Goal: Task Accomplishment & Management: Use online tool/utility

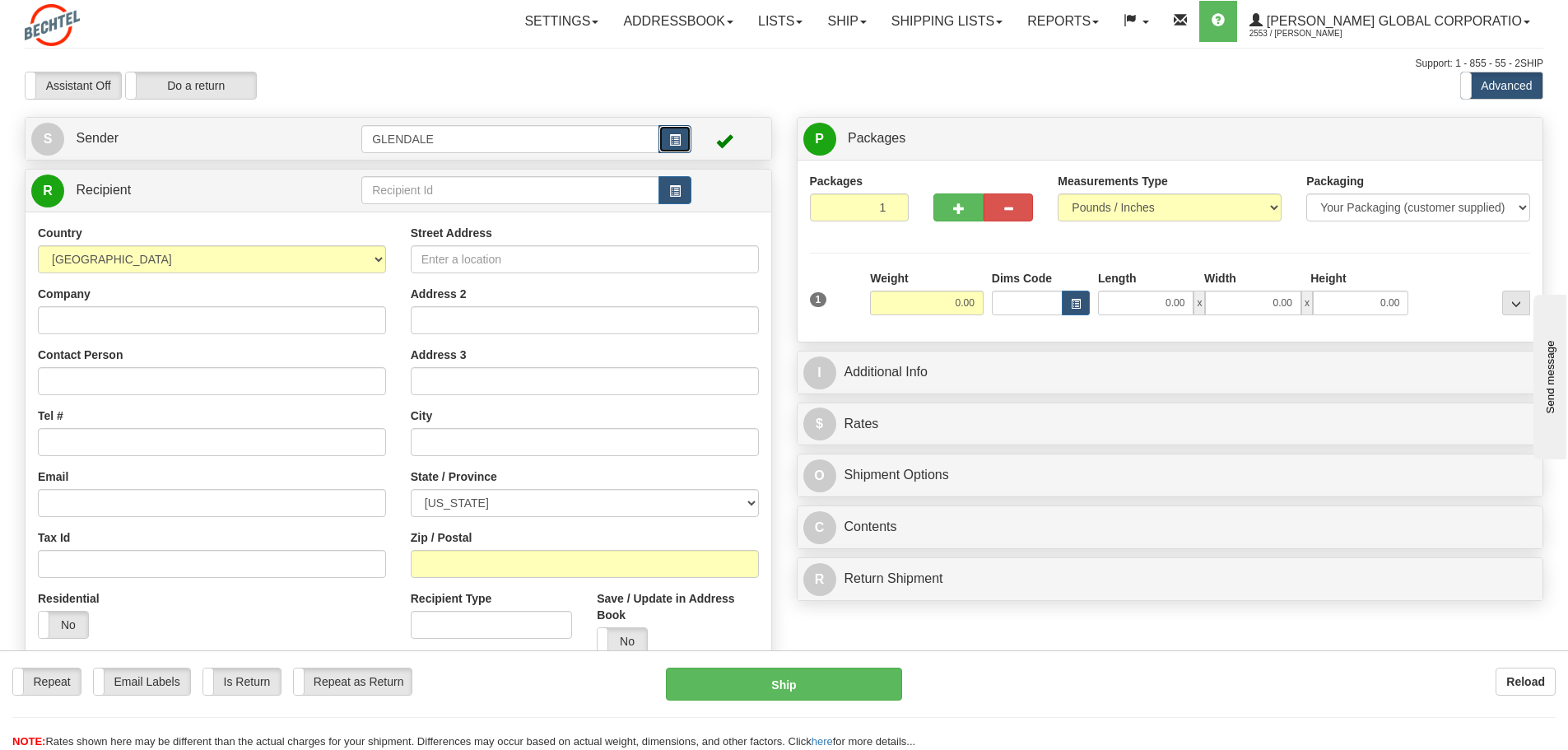
click at [678, 133] on button "button" at bounding box center [675, 138] width 33 height 28
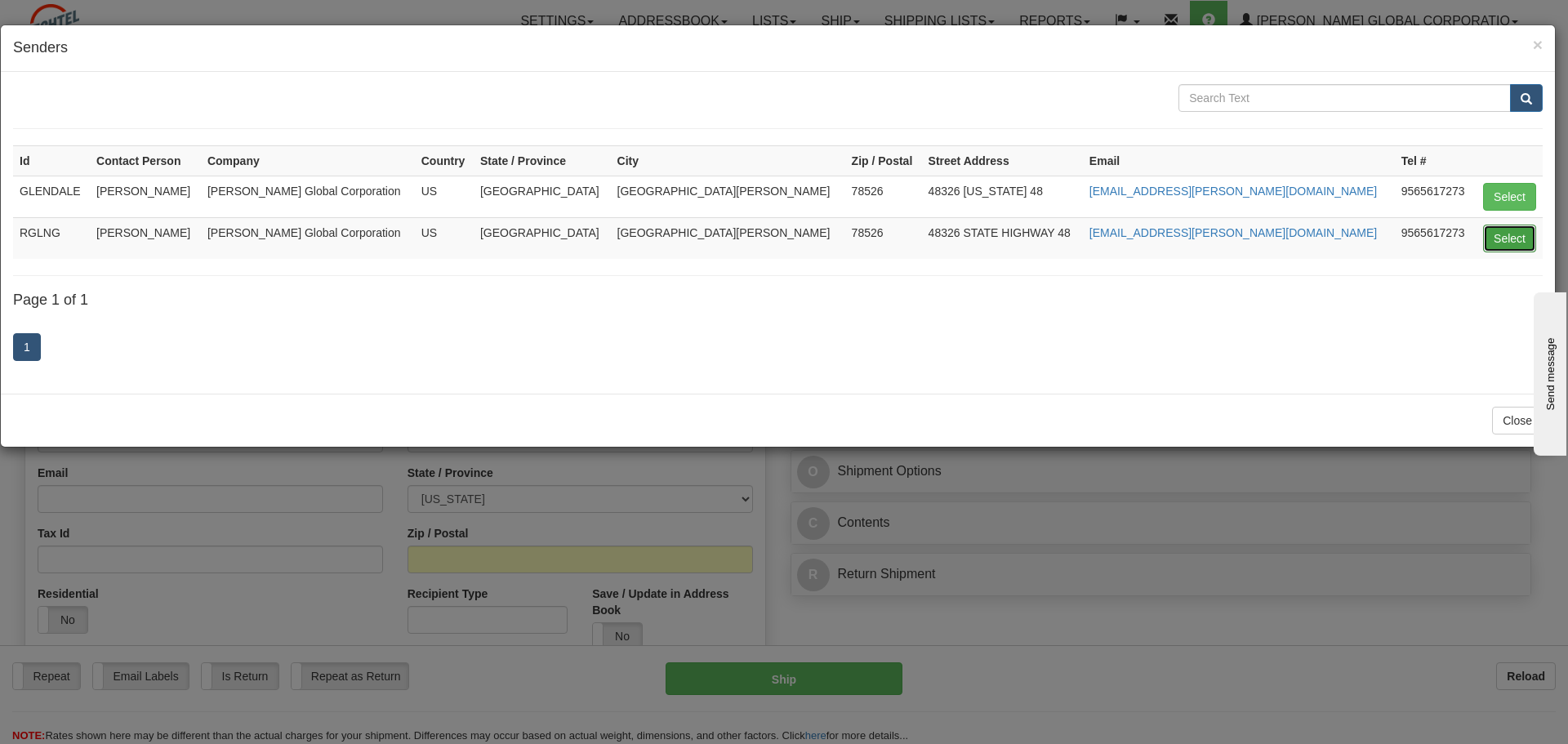
click at [1515, 240] on button "Select" at bounding box center [1509, 238] width 53 height 28
type input "RGLNG"
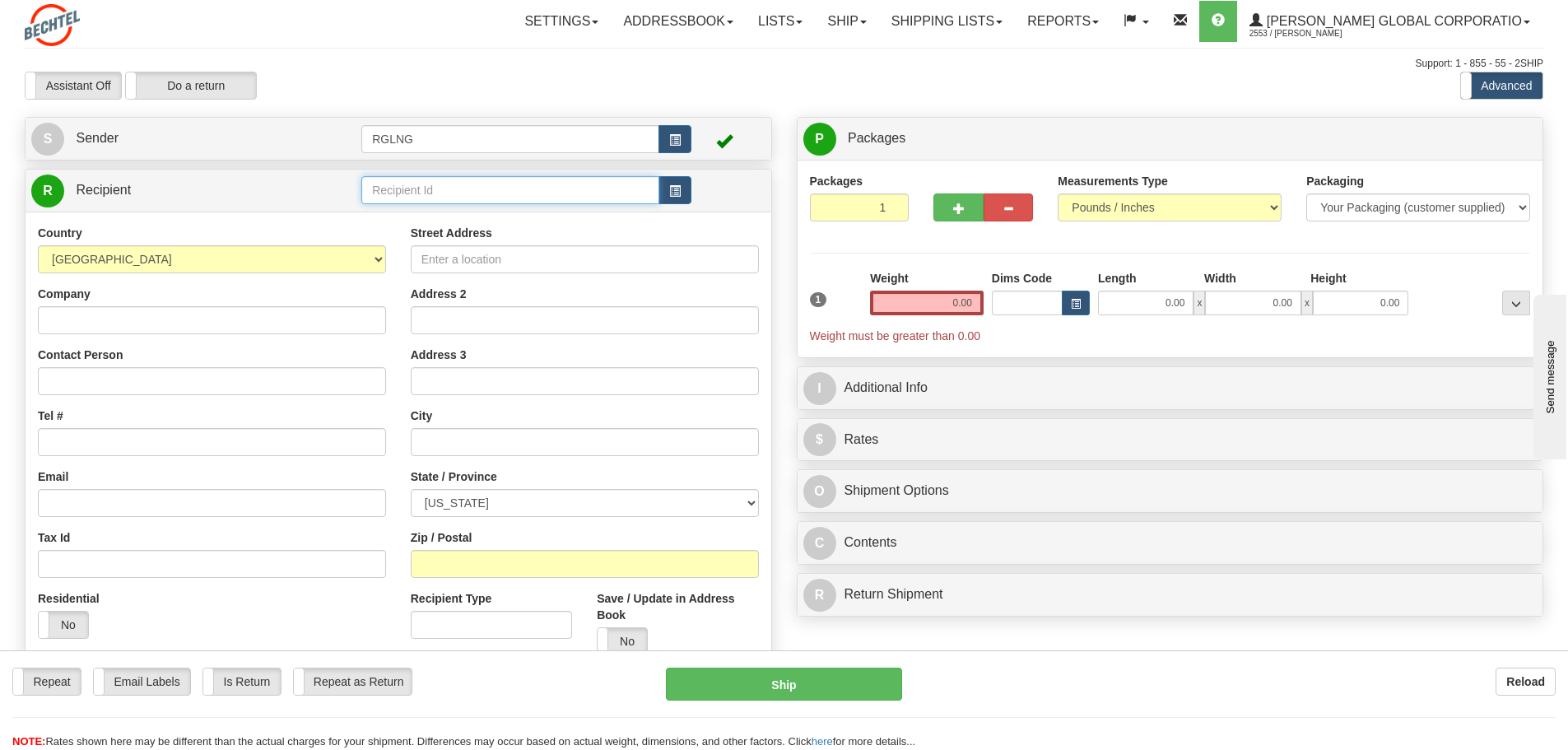
click at [557, 191] on input "text" at bounding box center [511, 190] width 298 height 28
type input "UR [PERSON_NAME]"
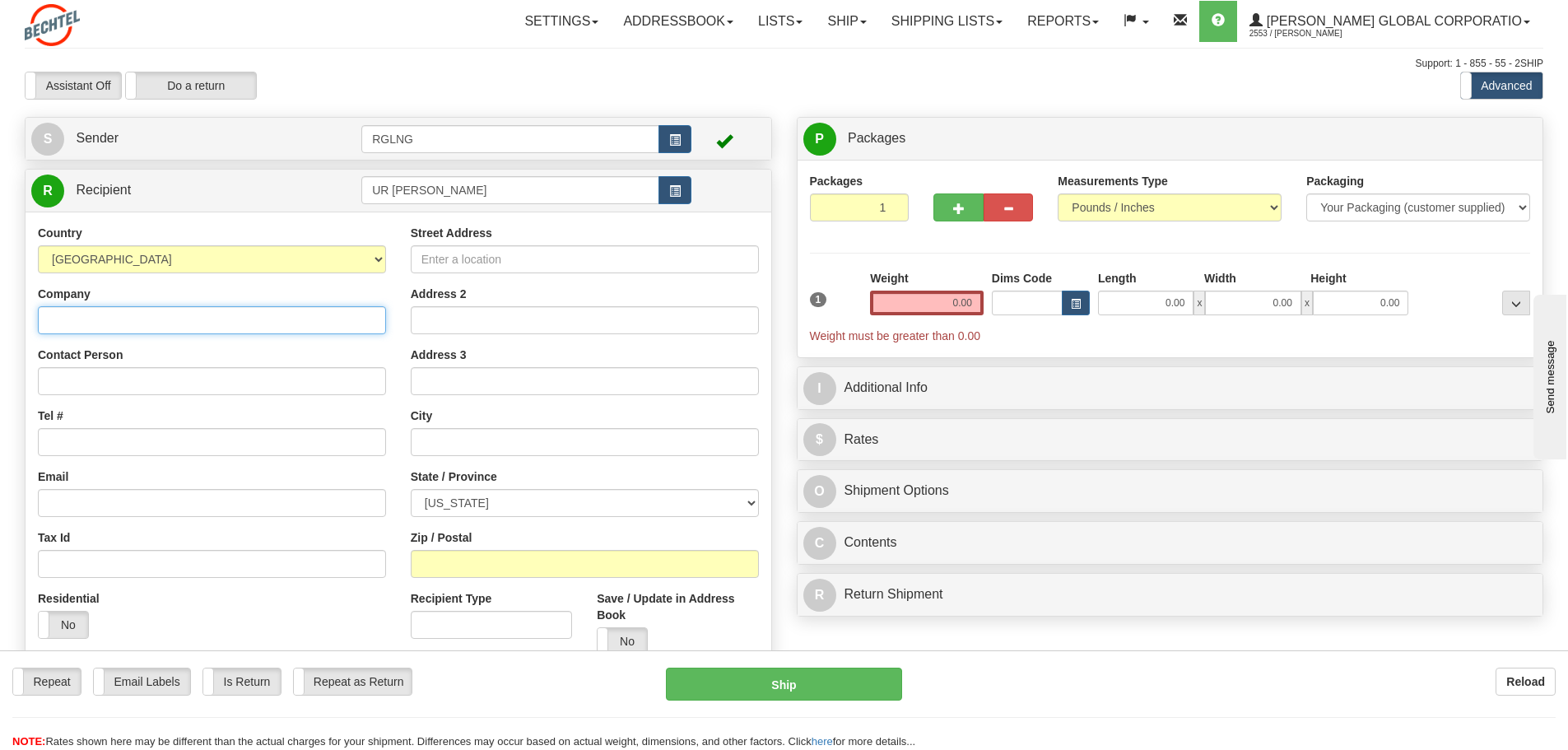
click at [355, 323] on div "Country [GEOGRAPHIC_DATA] [GEOGRAPHIC_DATA] [GEOGRAPHIC_DATA] [GEOGRAPHIC_DATA]…" at bounding box center [398, 446] width 746 height 468
type input "UNITED RENTALS"
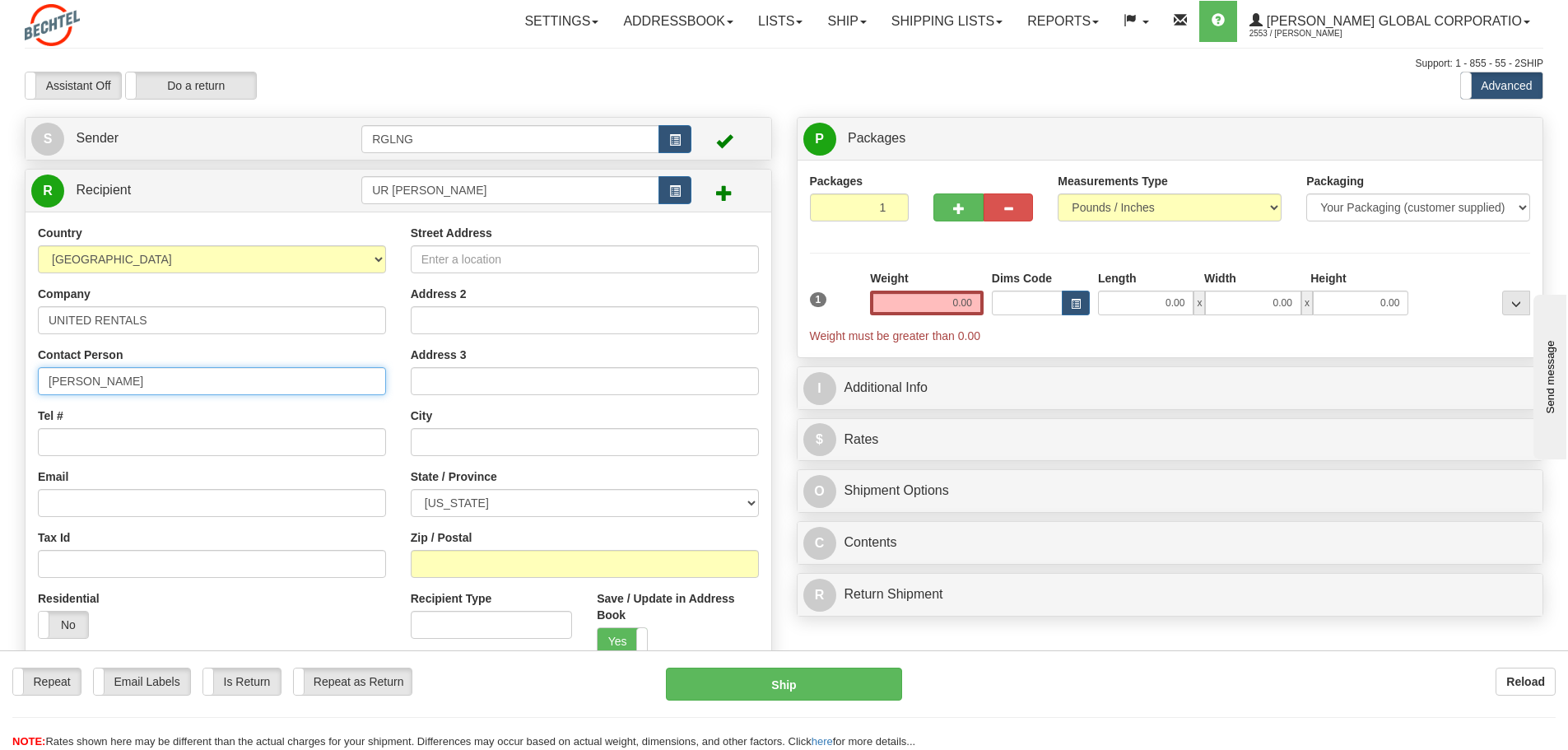
type input "[PERSON_NAME]"
type input "3615202066"
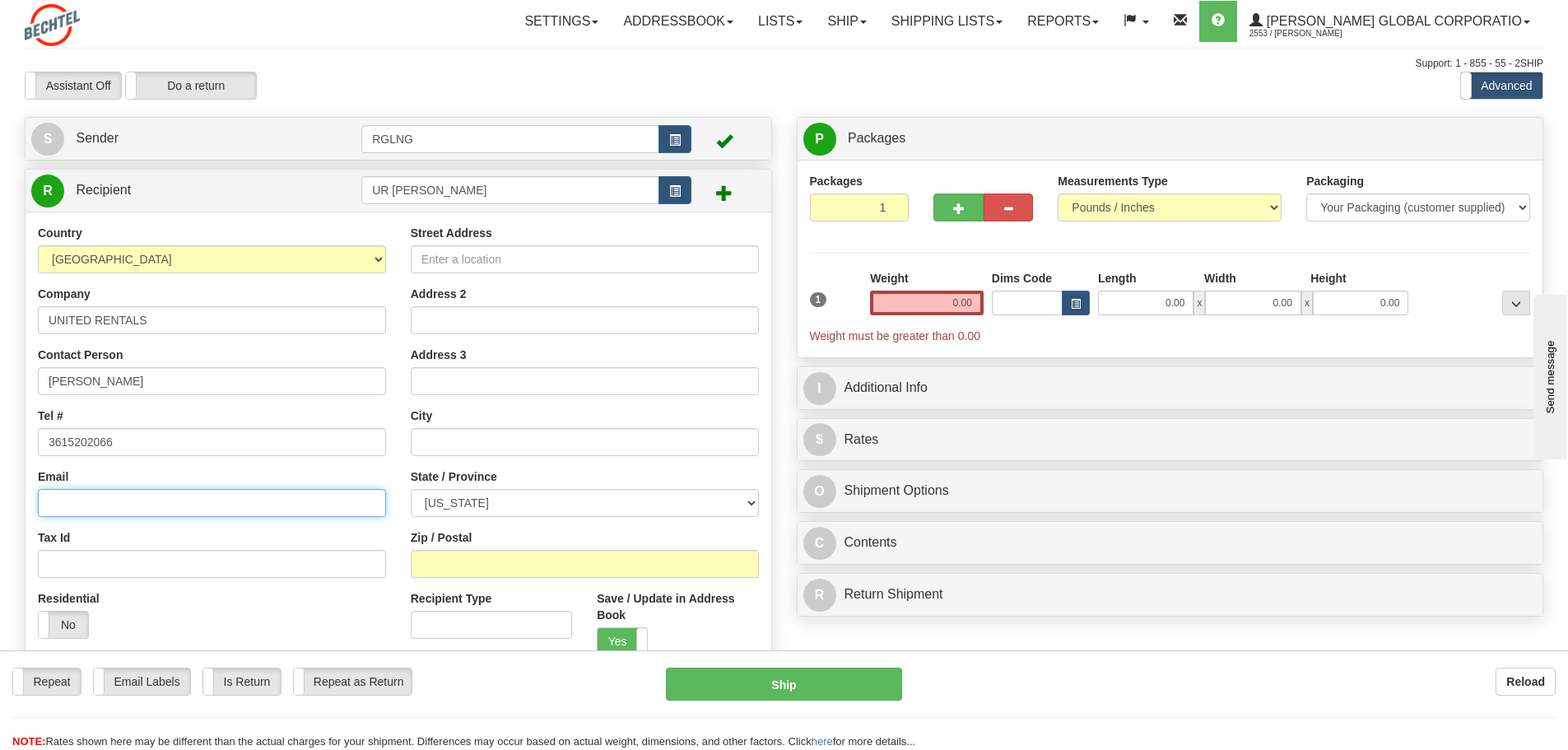
click at [83, 499] on input "Email" at bounding box center [212, 503] width 348 height 28
paste input "[PERSON_NAME] <[EMAIL_ADDRESS][DOMAIN_NAME]>"
type input "[EMAIL_ADDRESS][DOMAIN_NAME]"
click at [586, 265] on input "Street Address" at bounding box center [585, 259] width 348 height 28
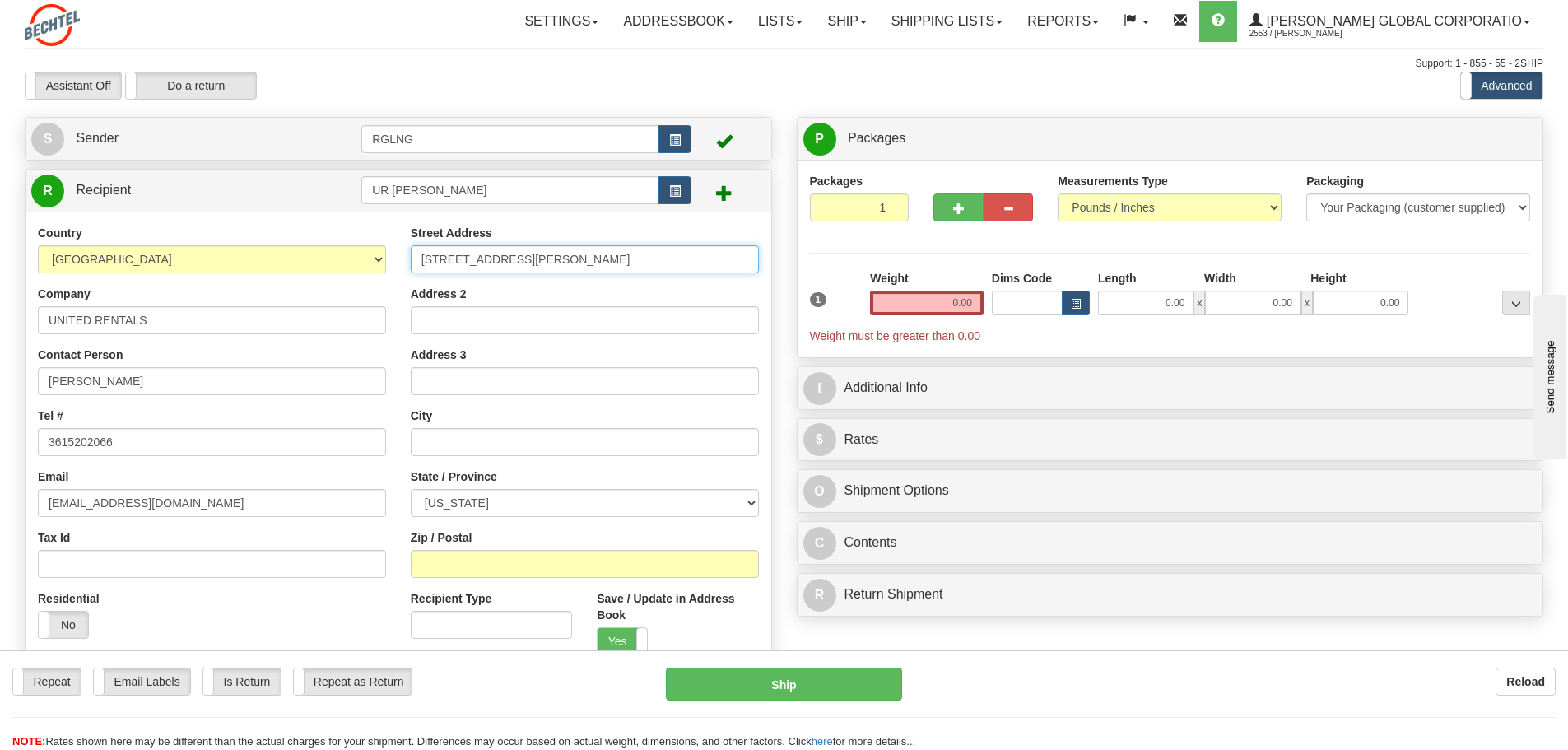
type input "[STREET_ADDRESS][PERSON_NAME]"
type input "[DATE]"
select select "[GEOGRAPHIC_DATA]"
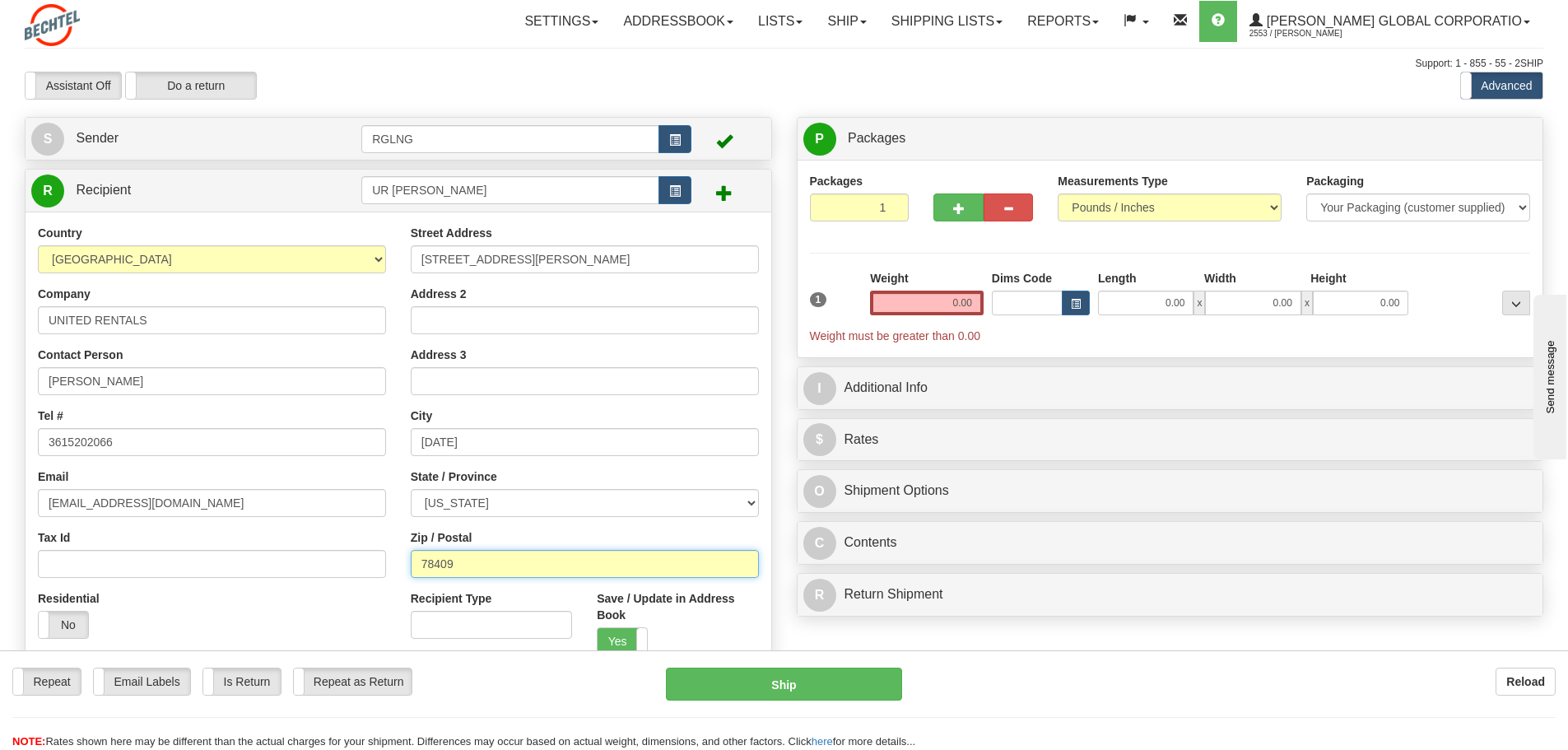
type input "78409"
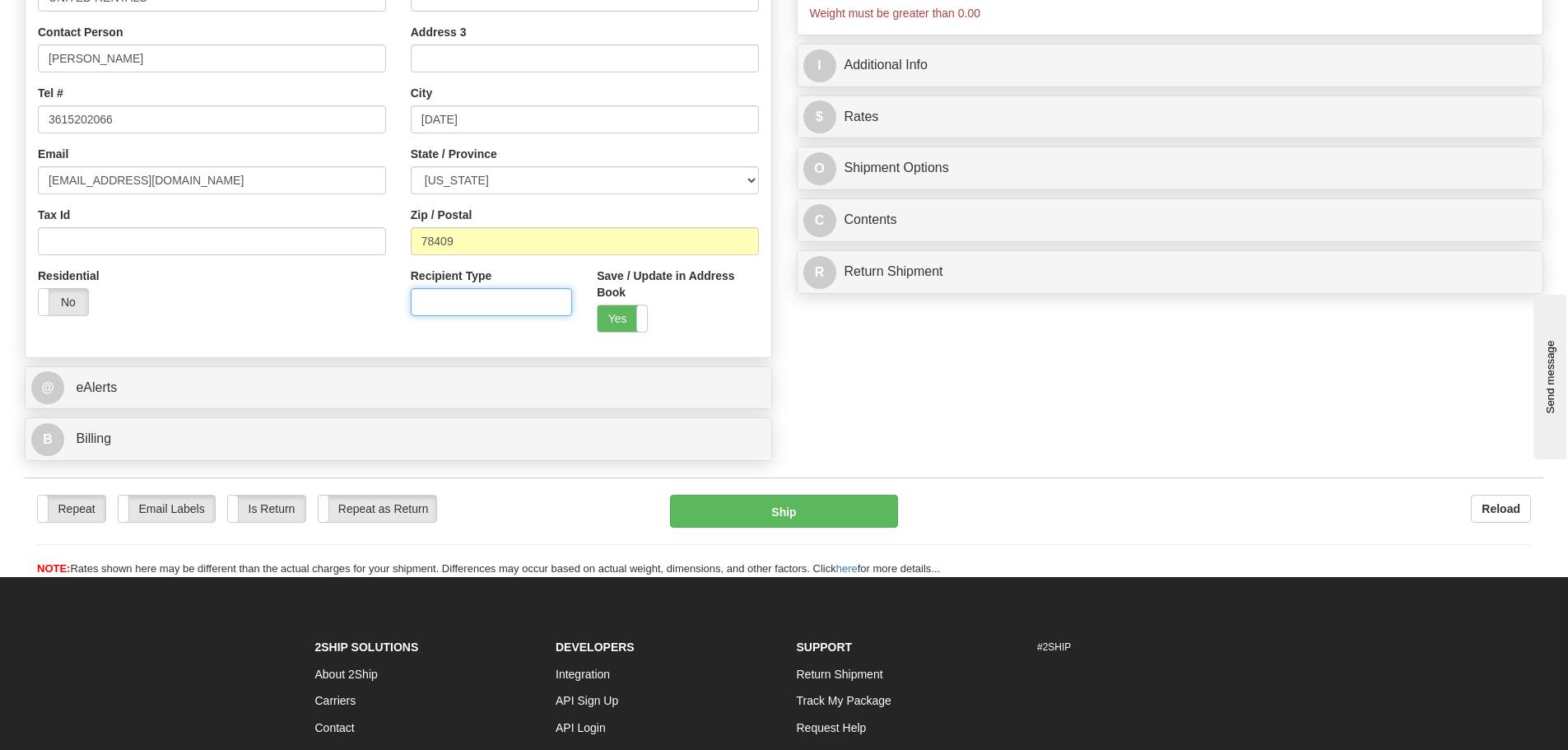
scroll to position [329, 0]
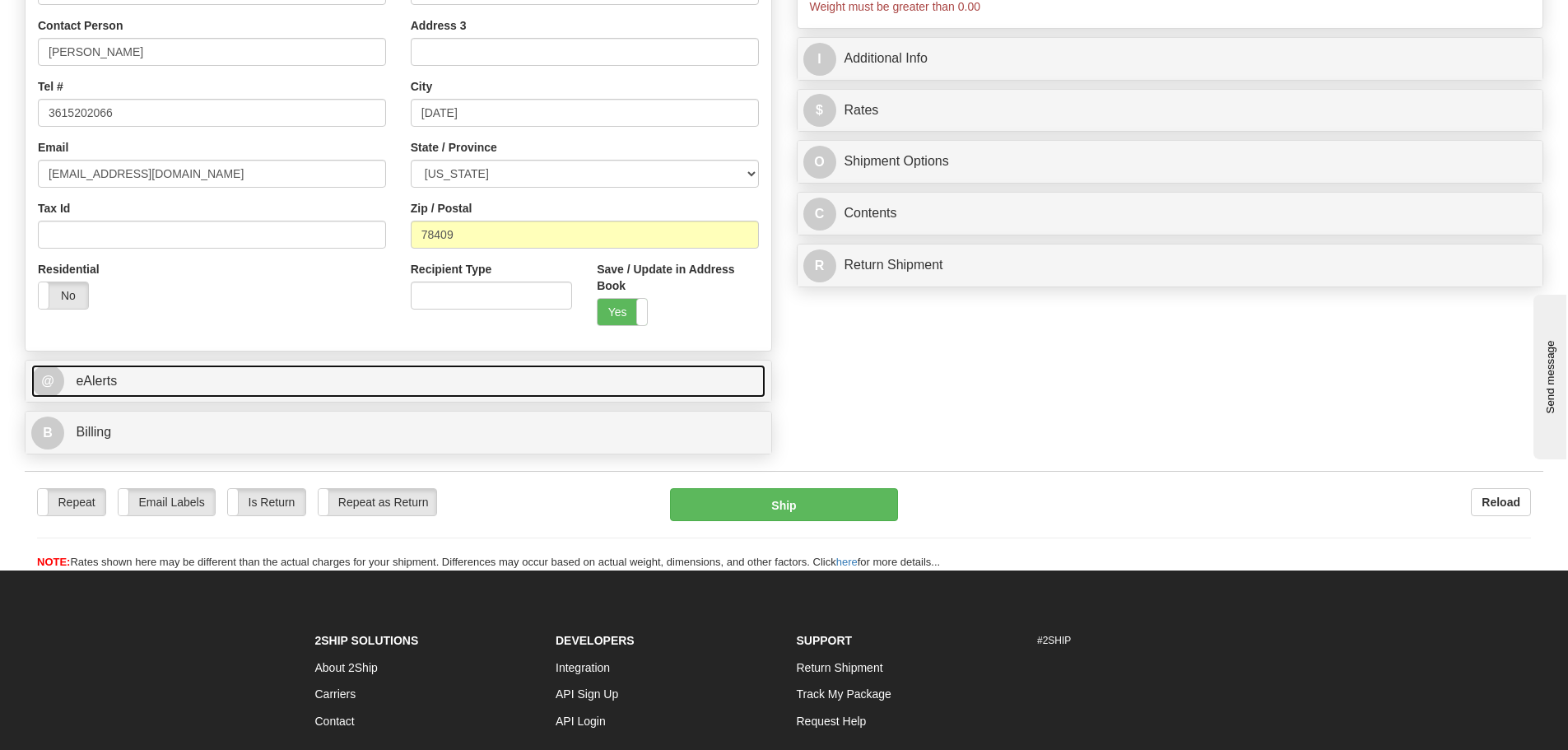
click at [330, 387] on link "@ eAlerts" at bounding box center [398, 381] width 734 height 34
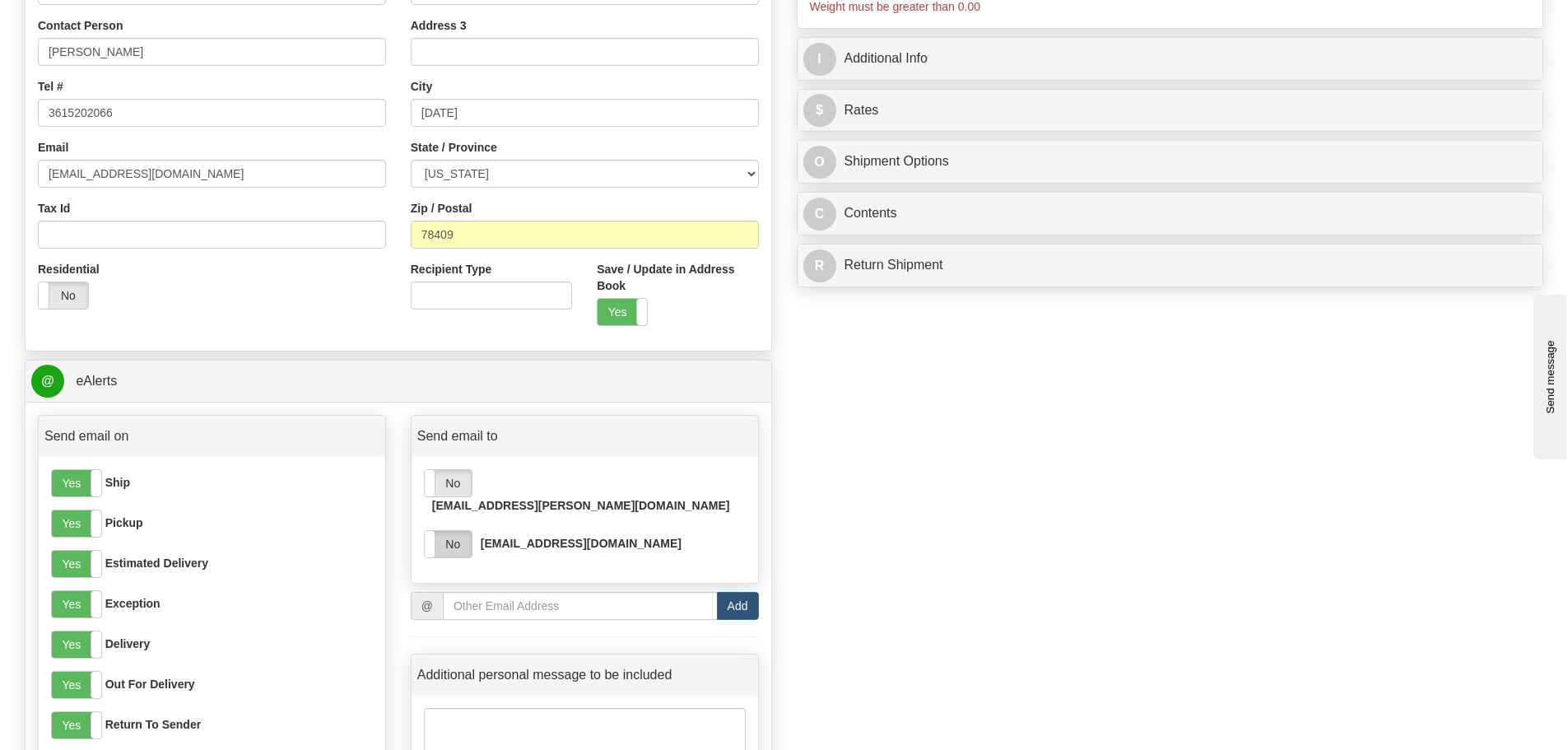
click at [460, 531] on label "No" at bounding box center [448, 544] width 47 height 26
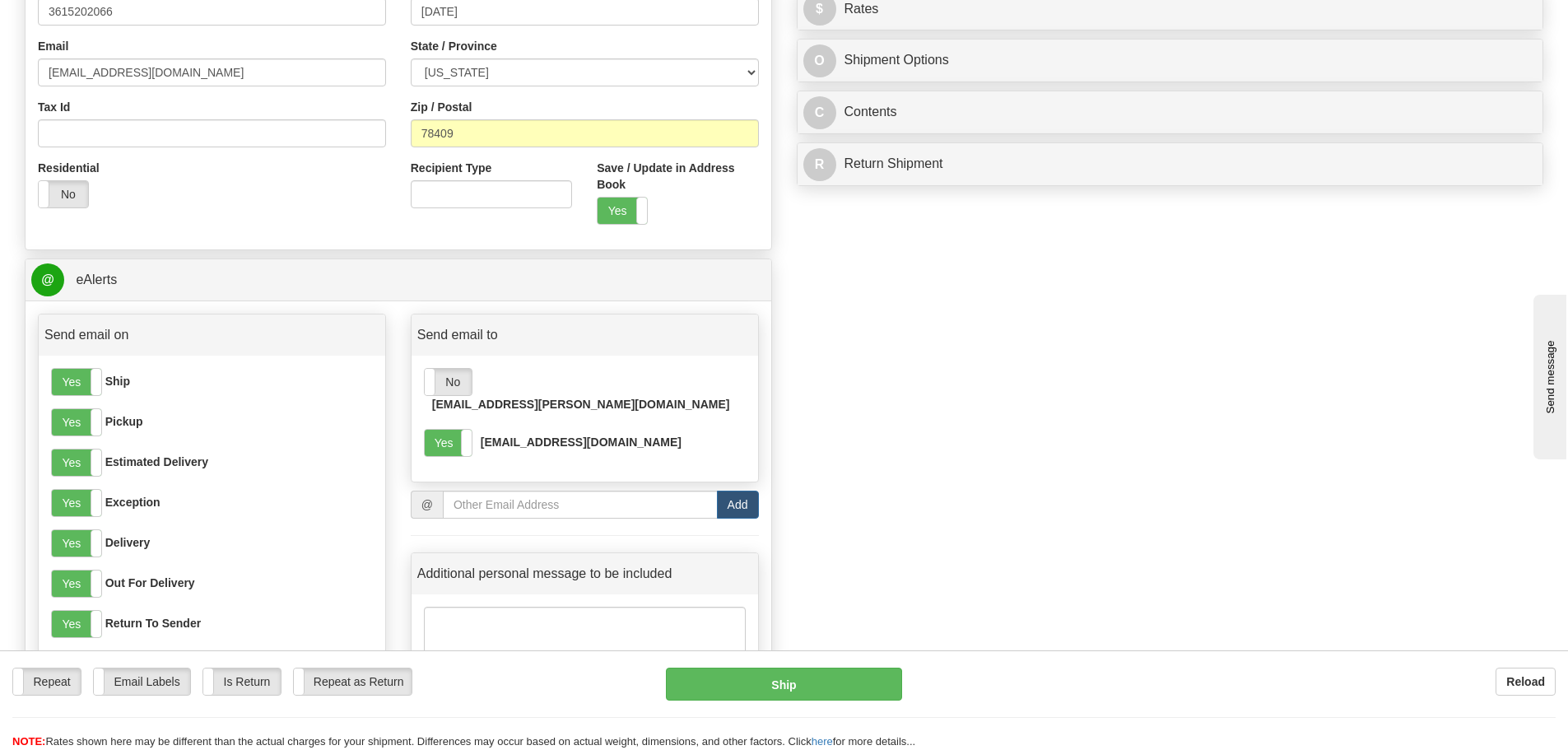
scroll to position [439, 0]
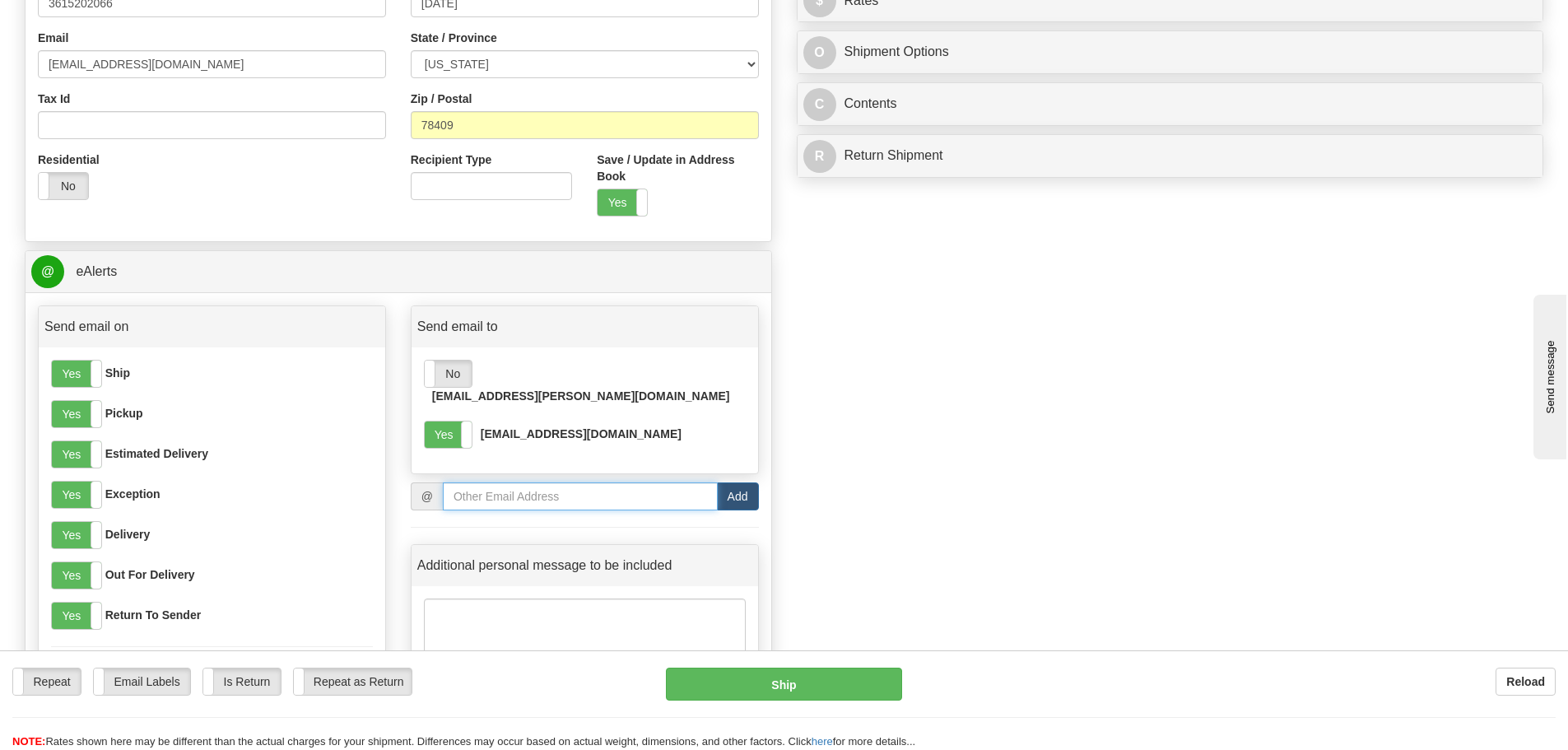
click at [561, 483] on input "email" at bounding box center [580, 496] width 275 height 28
click at [486, 483] on input "email" at bounding box center [580, 496] width 275 height 28
paste input "[EMAIL_ADDRESS][PERSON_NAME][DOMAIN_NAME]"
type input "[EMAIL_ADDRESS][PERSON_NAME][DOMAIN_NAME]"
click at [744, 483] on button "Add" at bounding box center [737, 496] width 42 height 28
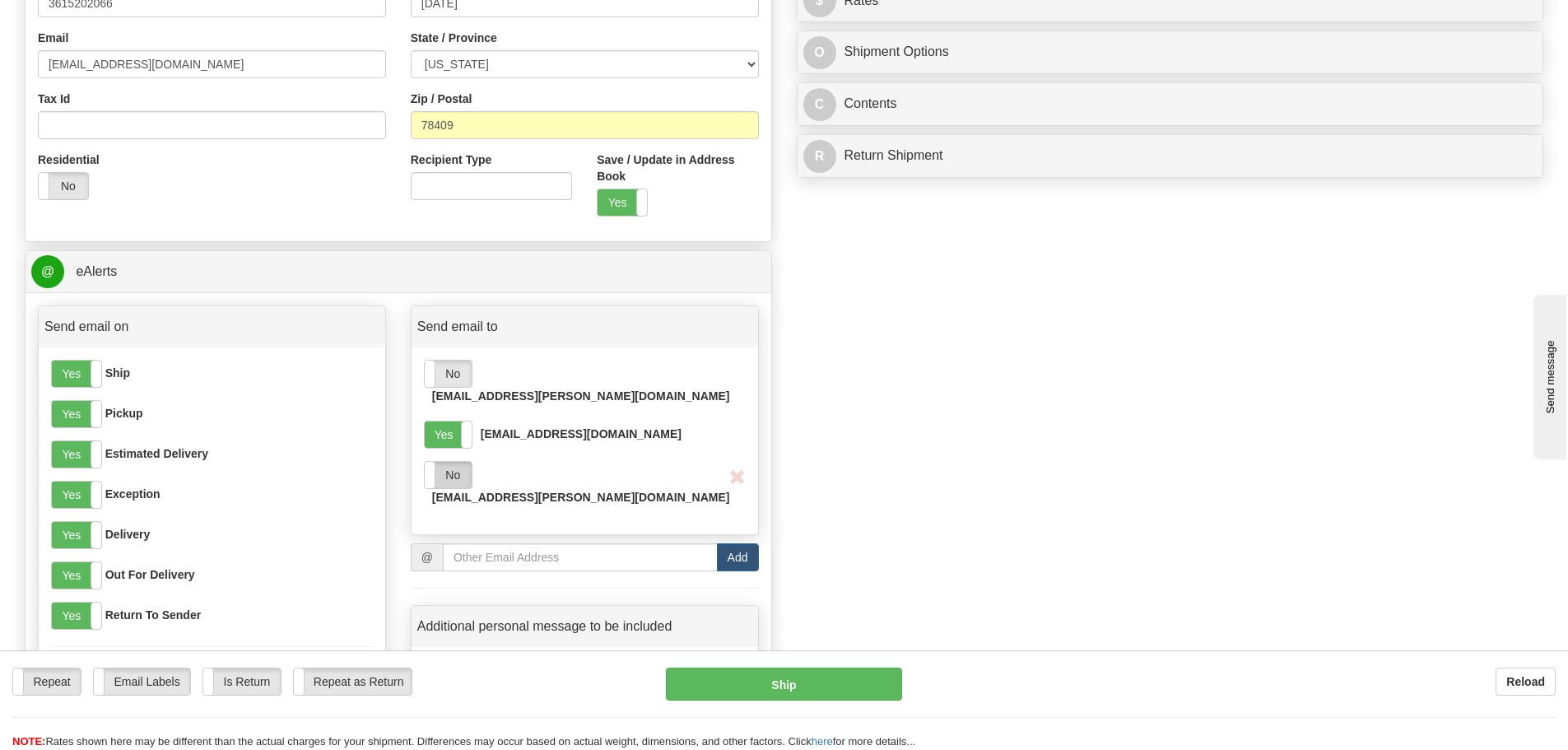
click at [467, 462] on label "No" at bounding box center [448, 474] width 47 height 26
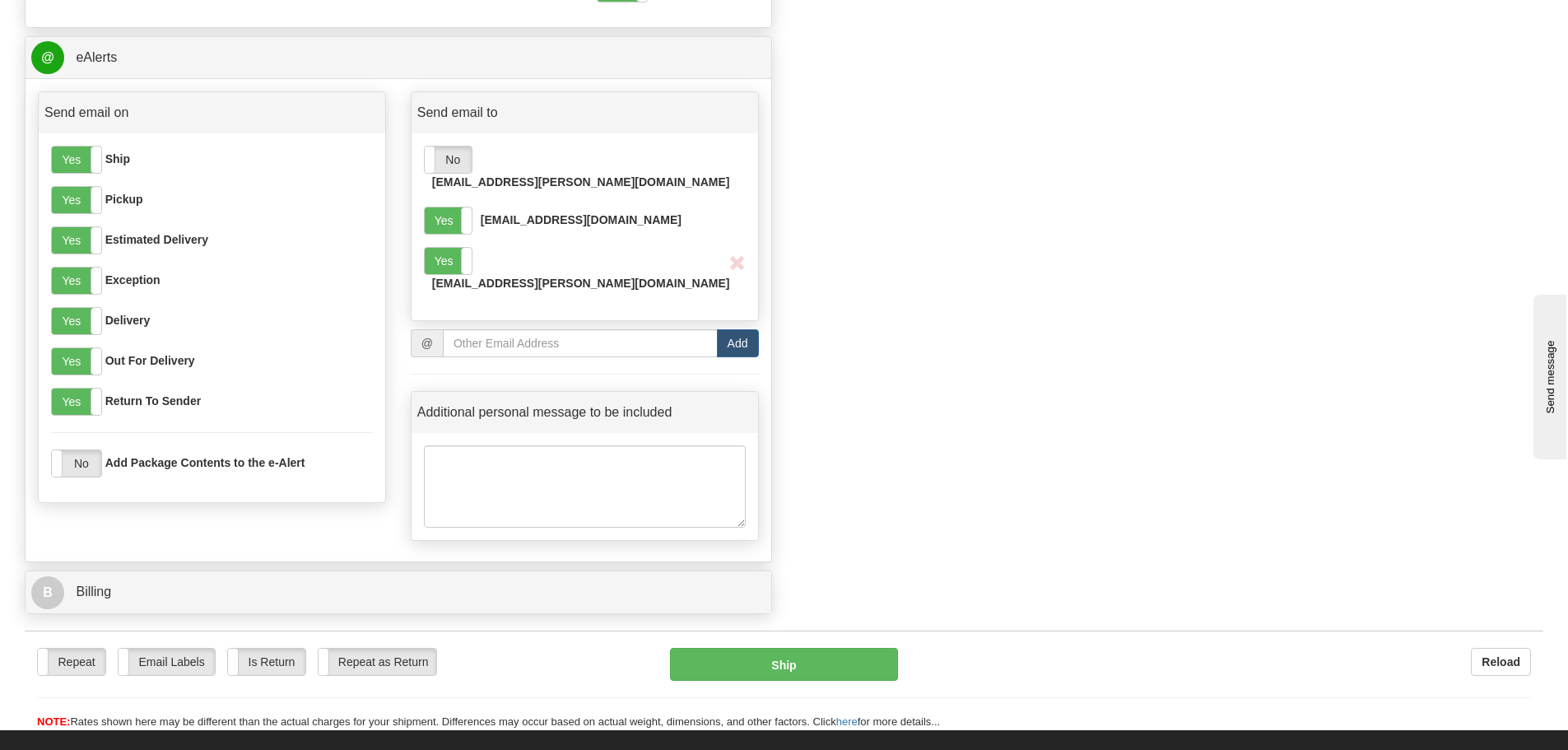
scroll to position [659, 0]
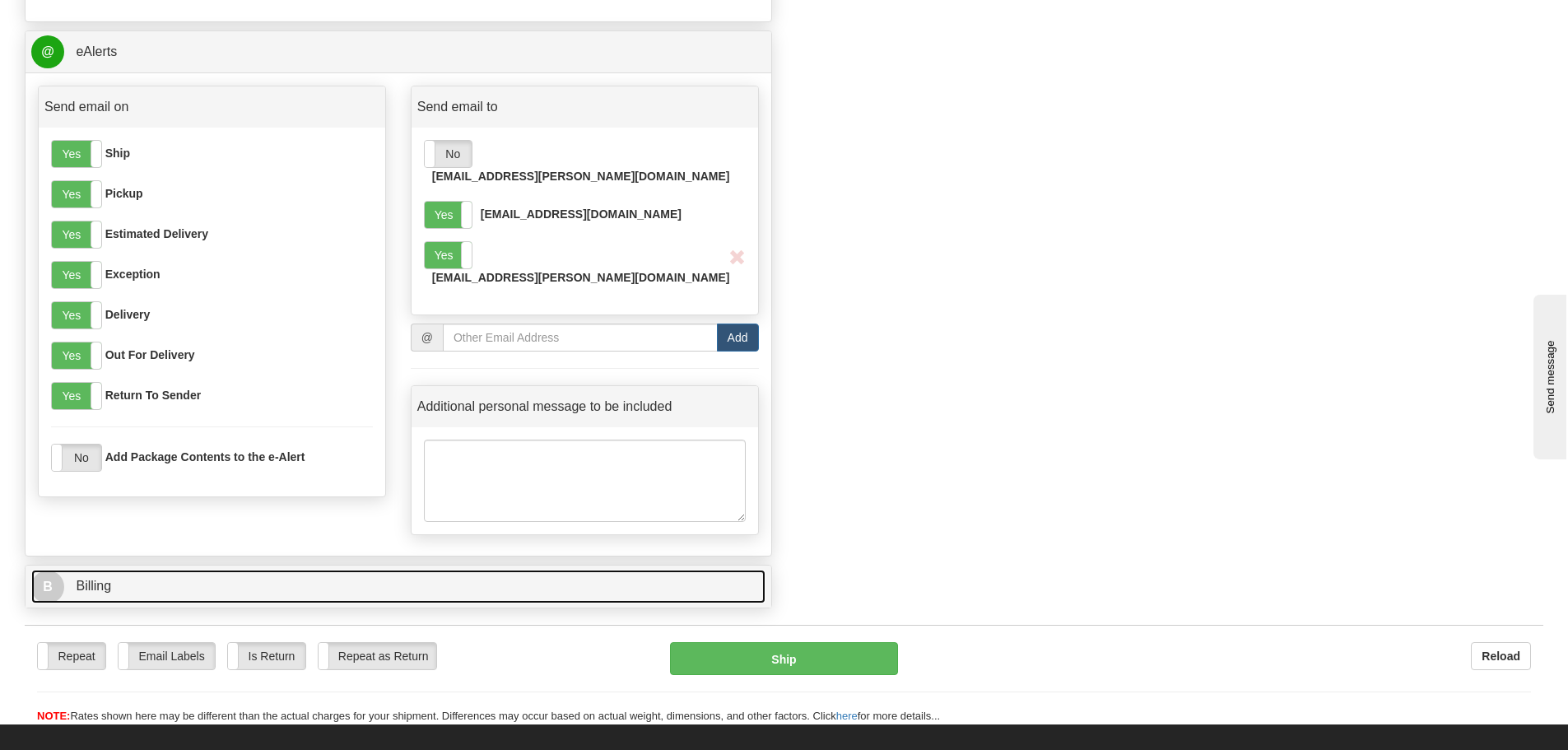
click at [231, 570] on link "B Billing" at bounding box center [398, 586] width 734 height 34
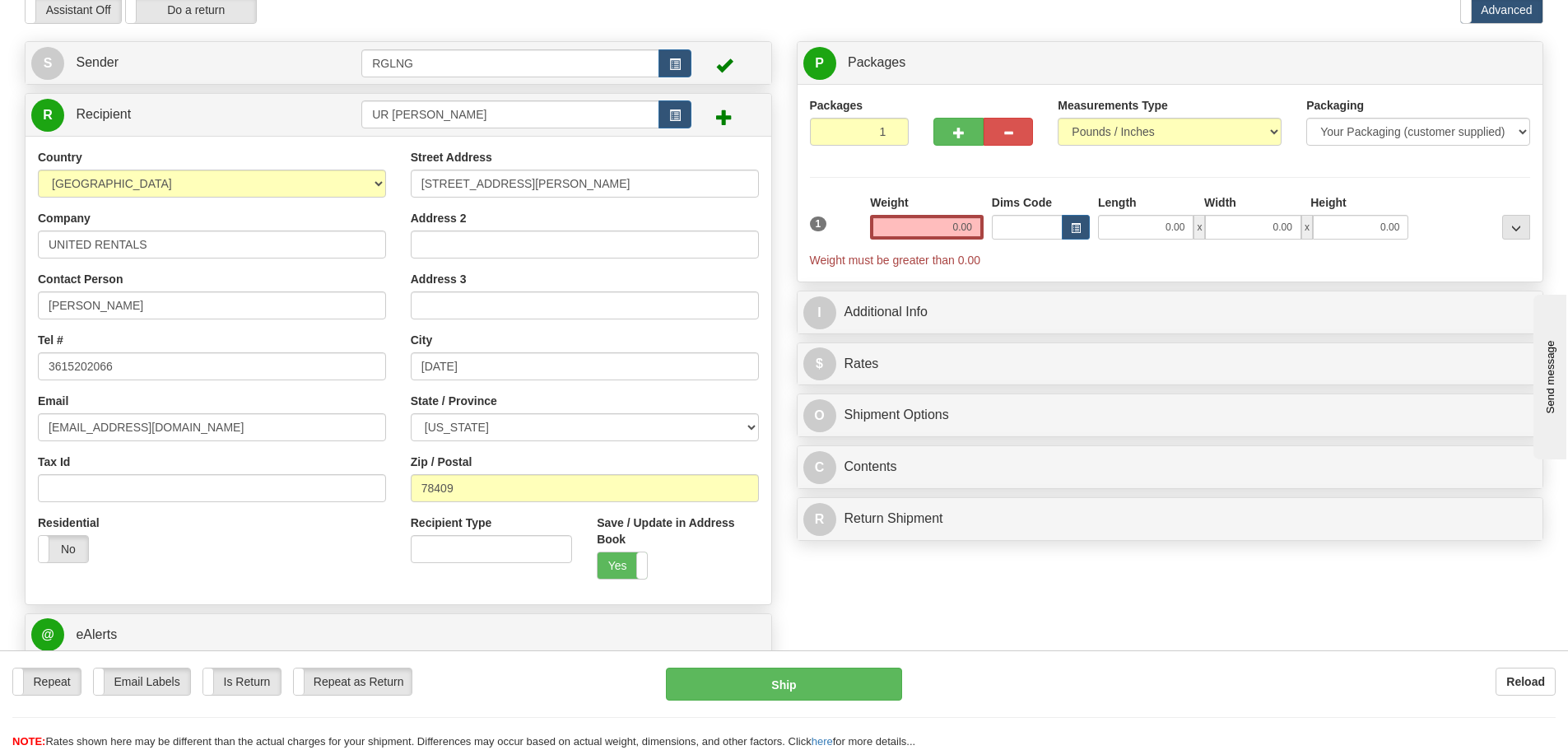
scroll to position [0, 0]
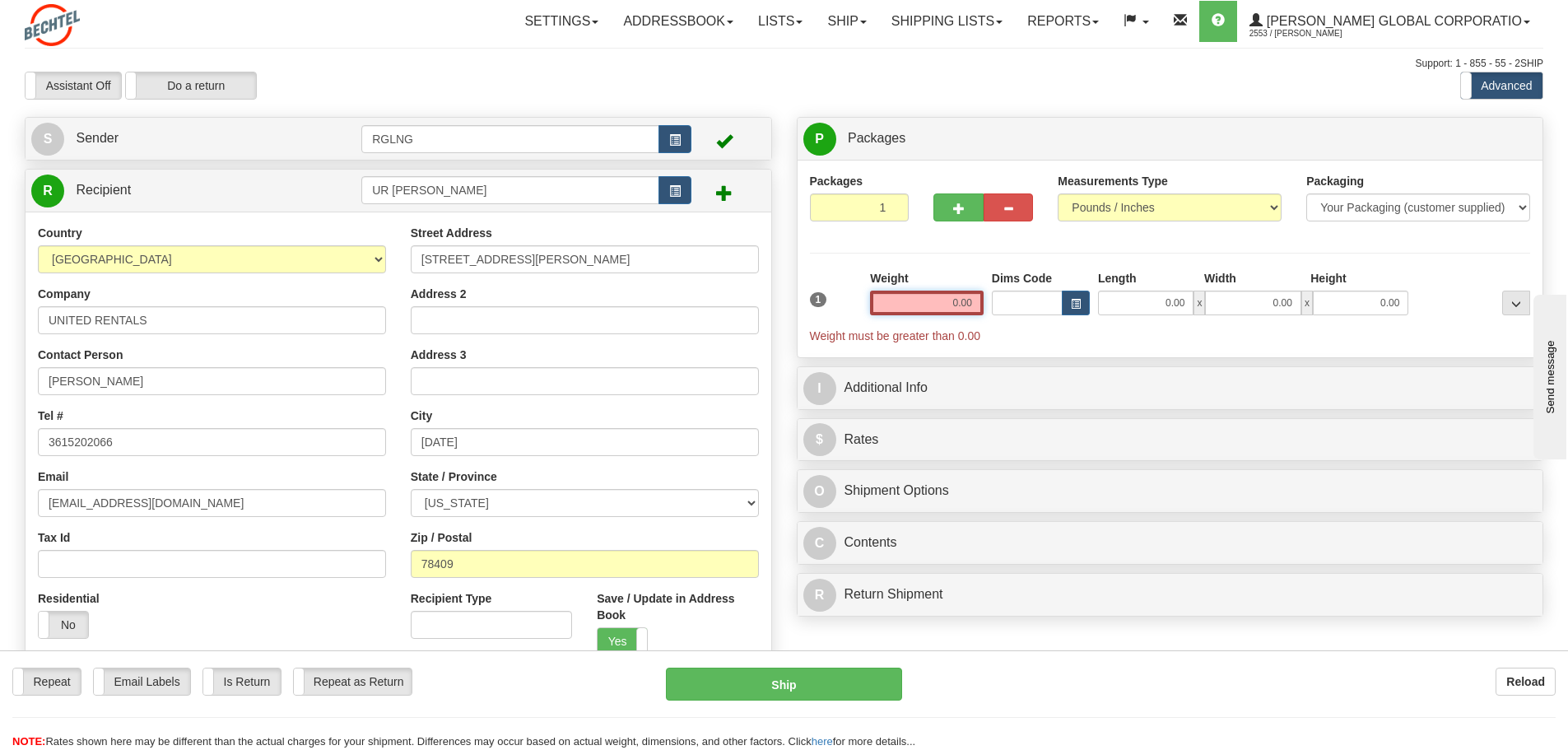
click at [944, 303] on input "0.00" at bounding box center [927, 303] width 113 height 25
click at [944, 303] on input "text" at bounding box center [927, 303] width 113 height 25
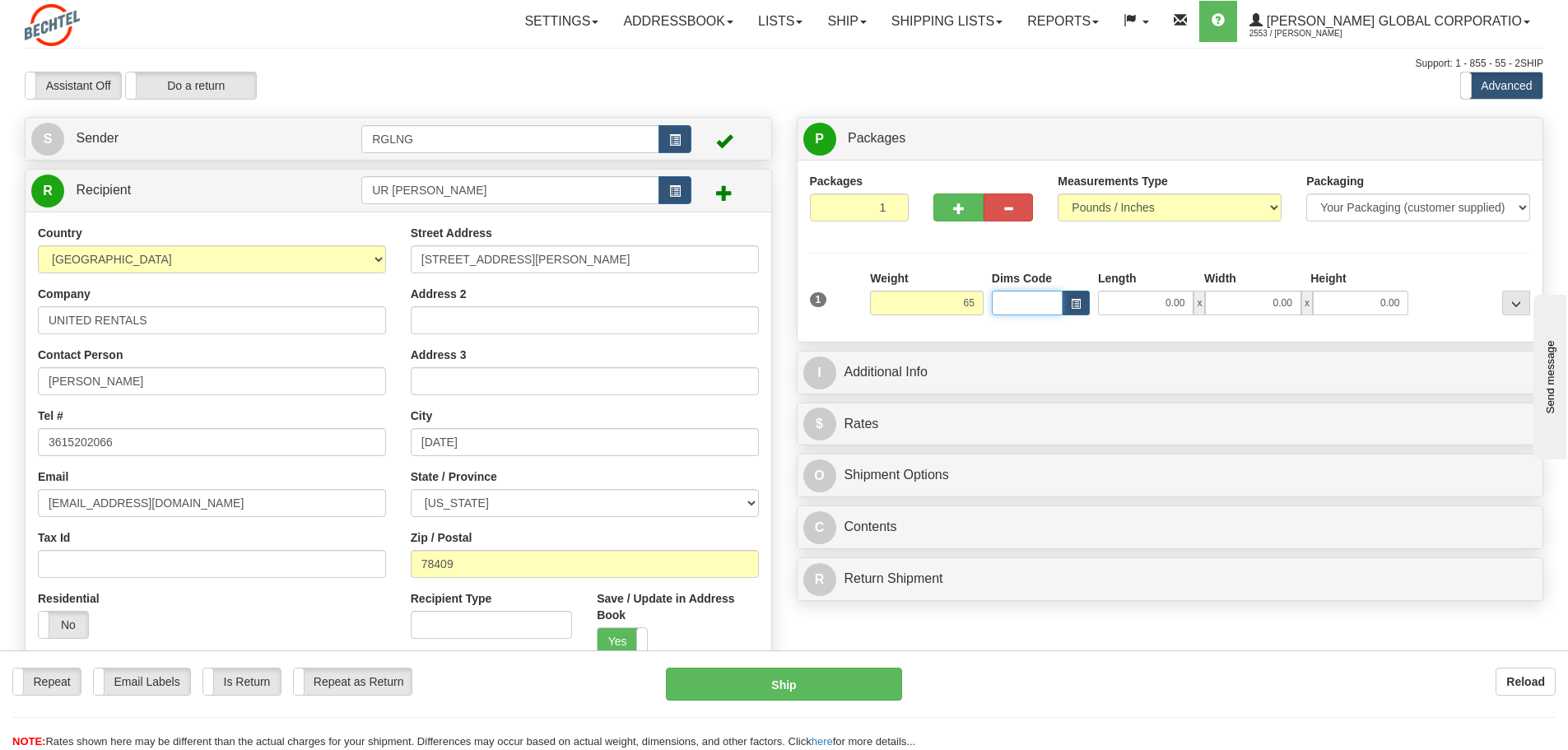
type input "65.00"
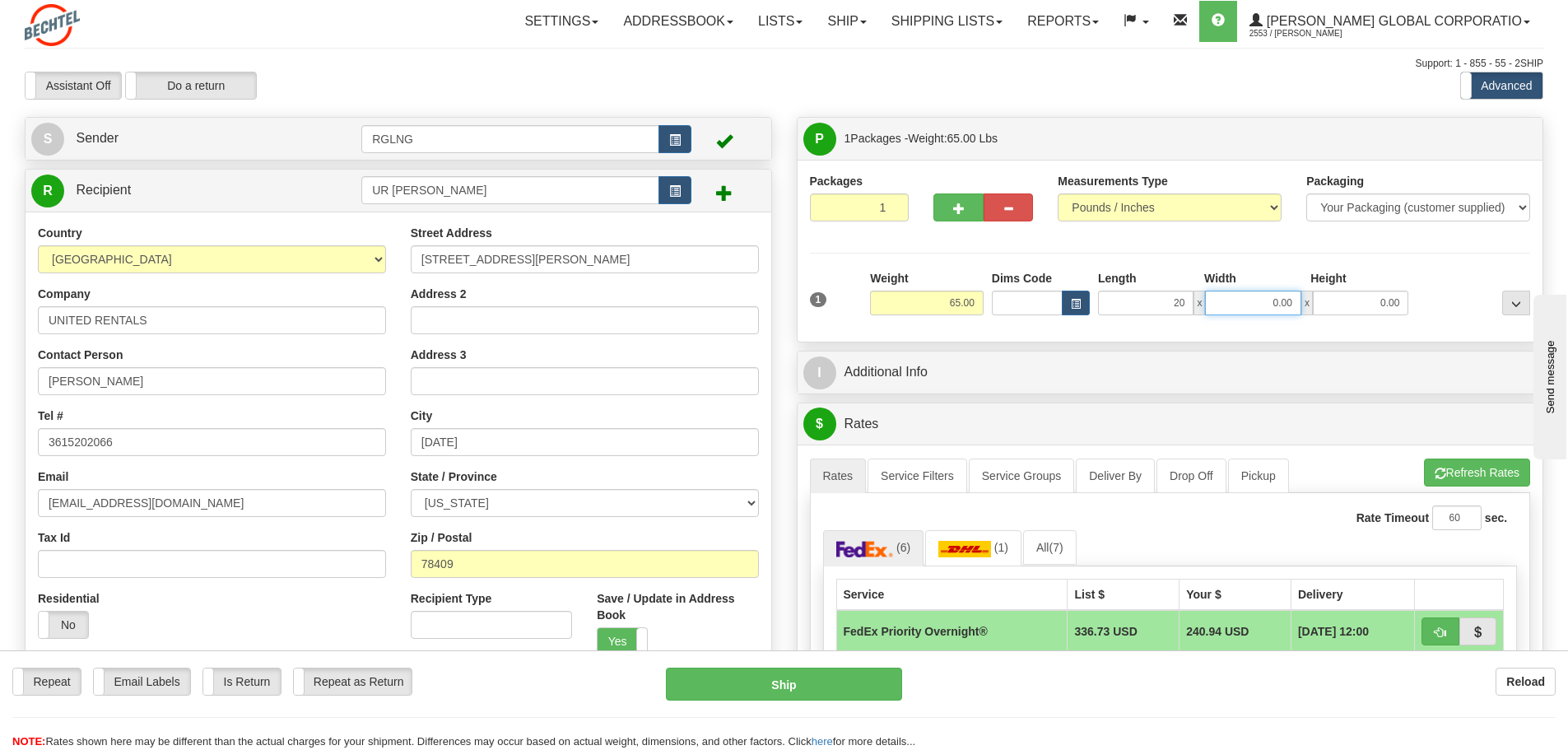
type input "20.00"
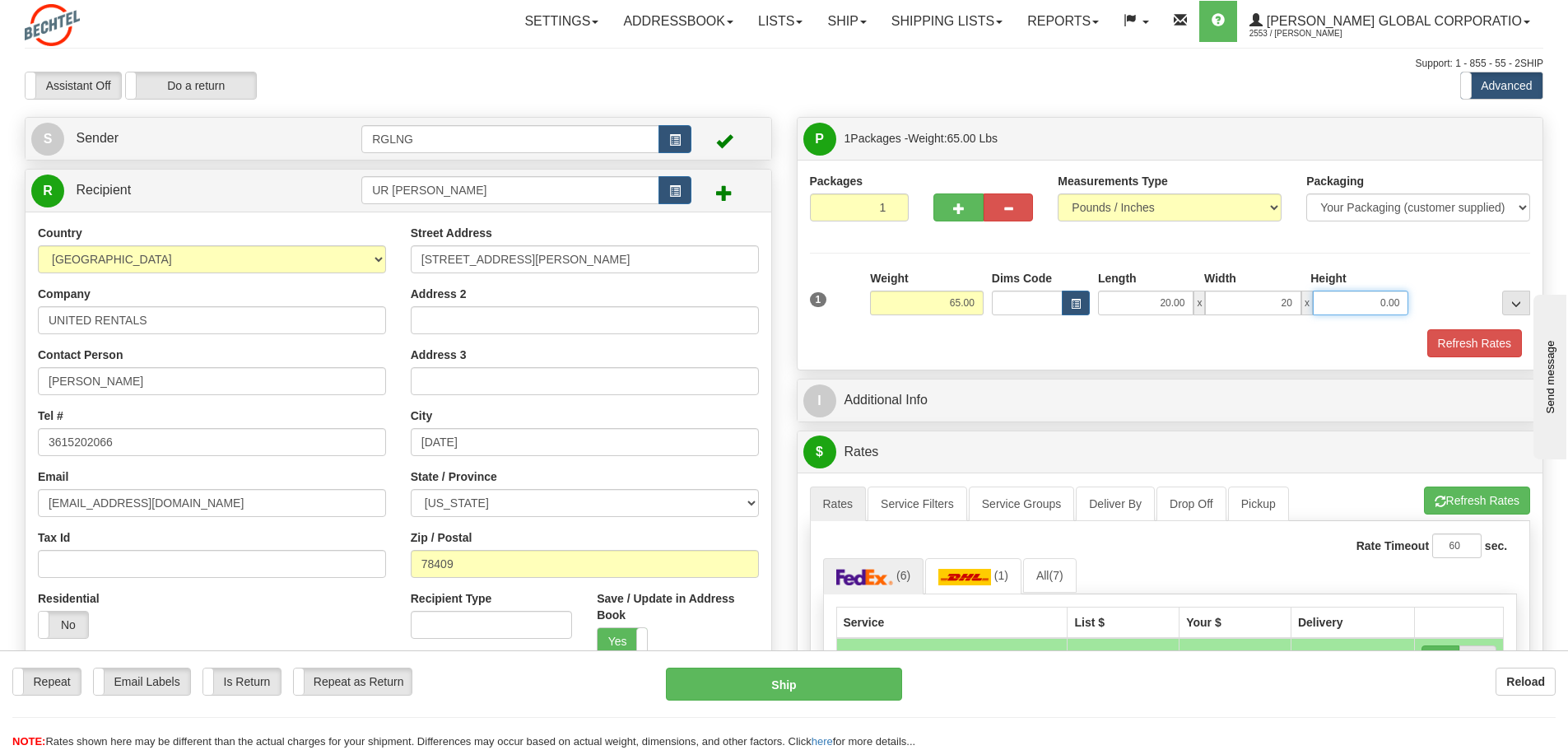
type input "20.00"
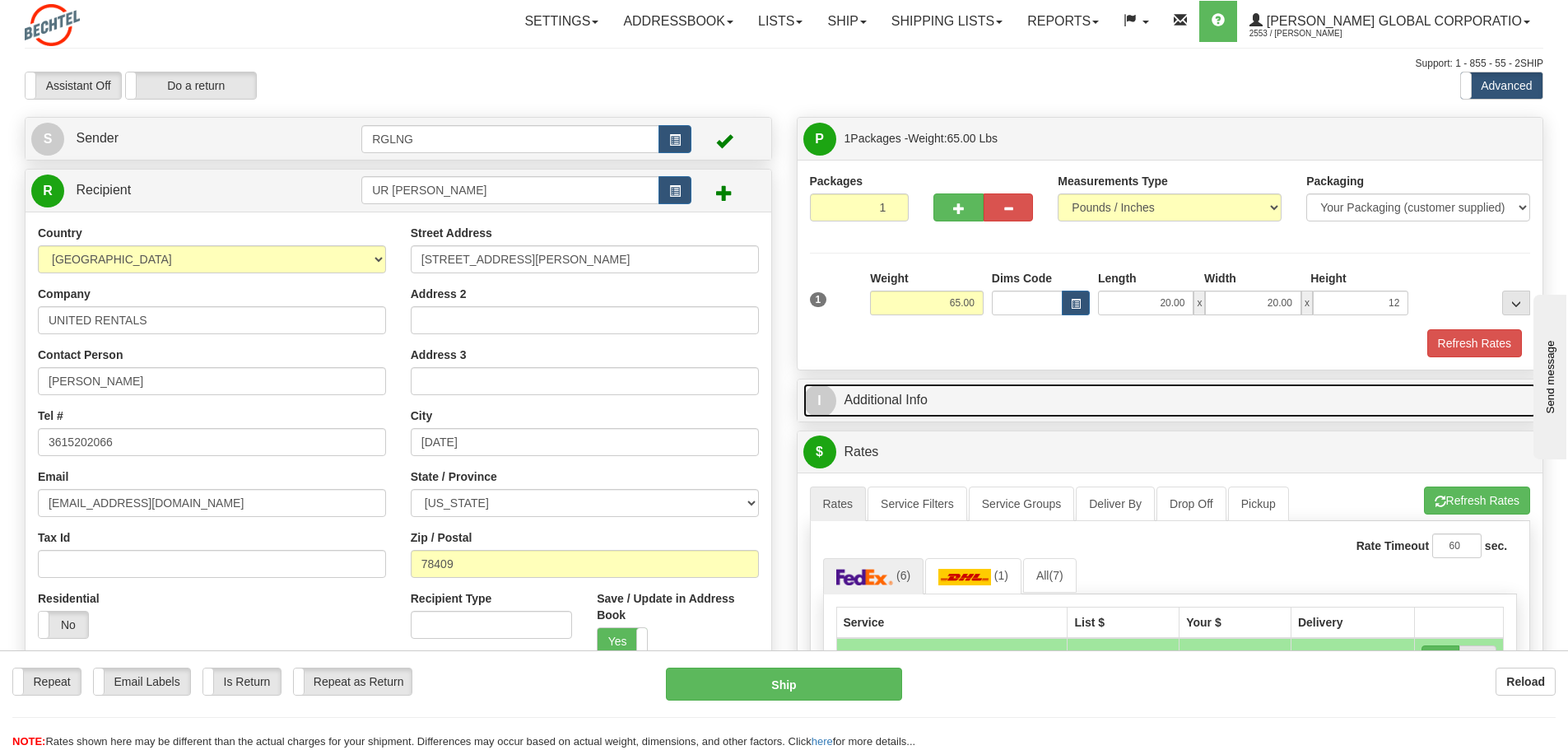
type input "12.00"
click at [953, 408] on link "I Additional Info" at bounding box center [1170, 401] width 734 height 34
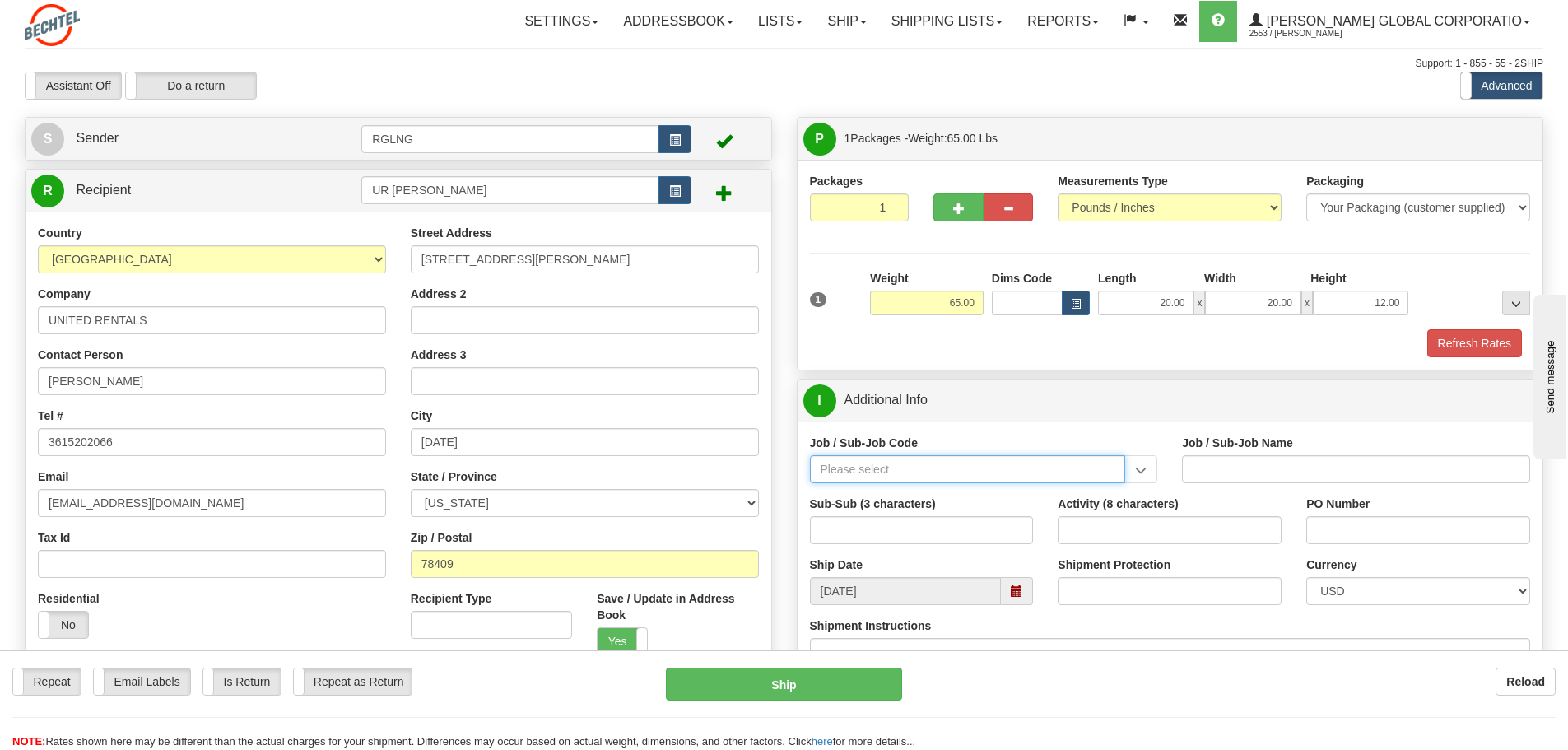
click at [923, 474] on input "Job / Sub-Job Code" at bounding box center [968, 469] width 316 height 28
type input "26251-540"
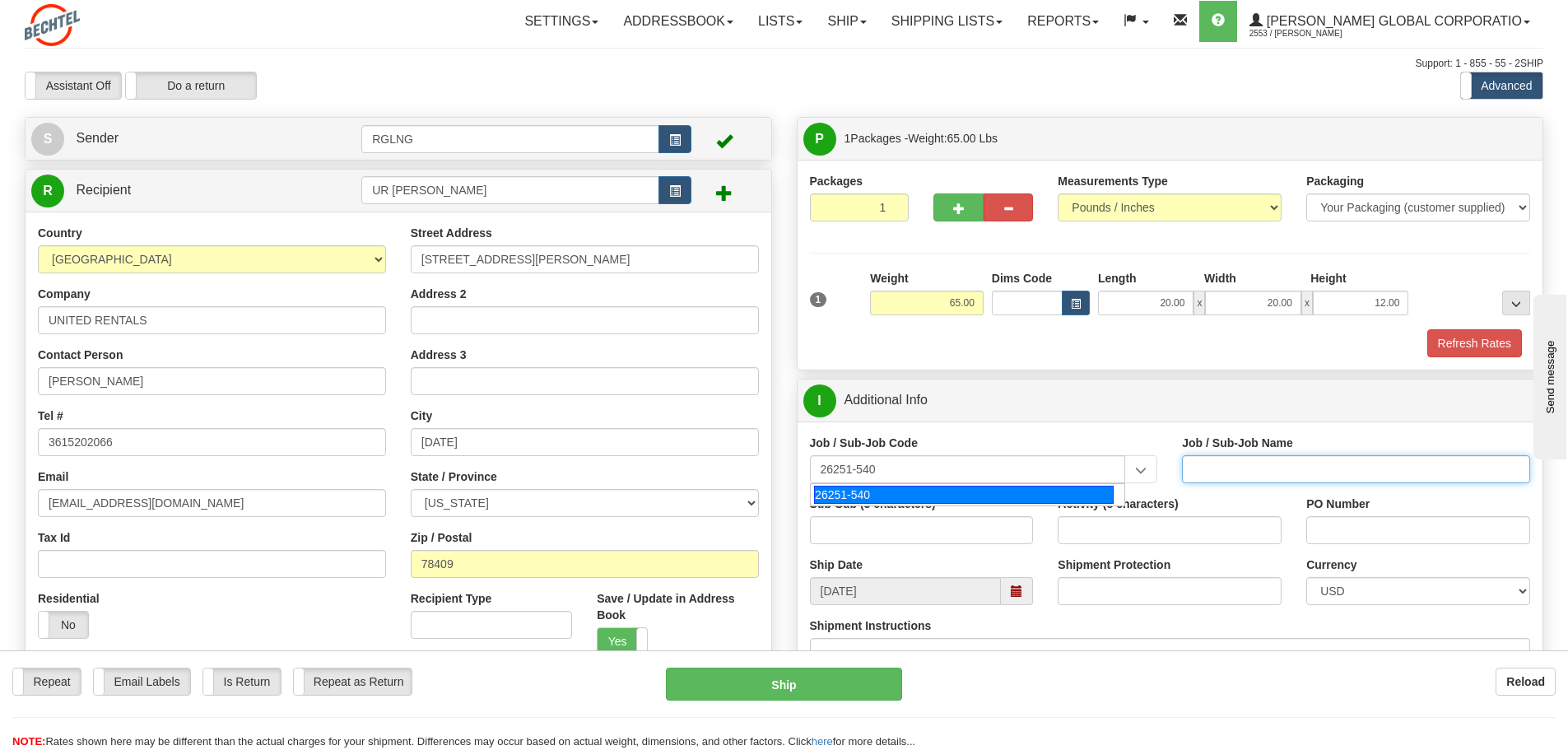
type input "RIO GRANDE LNG TRAINS 1 & 2 - CRAFT LABOR, FIELD"
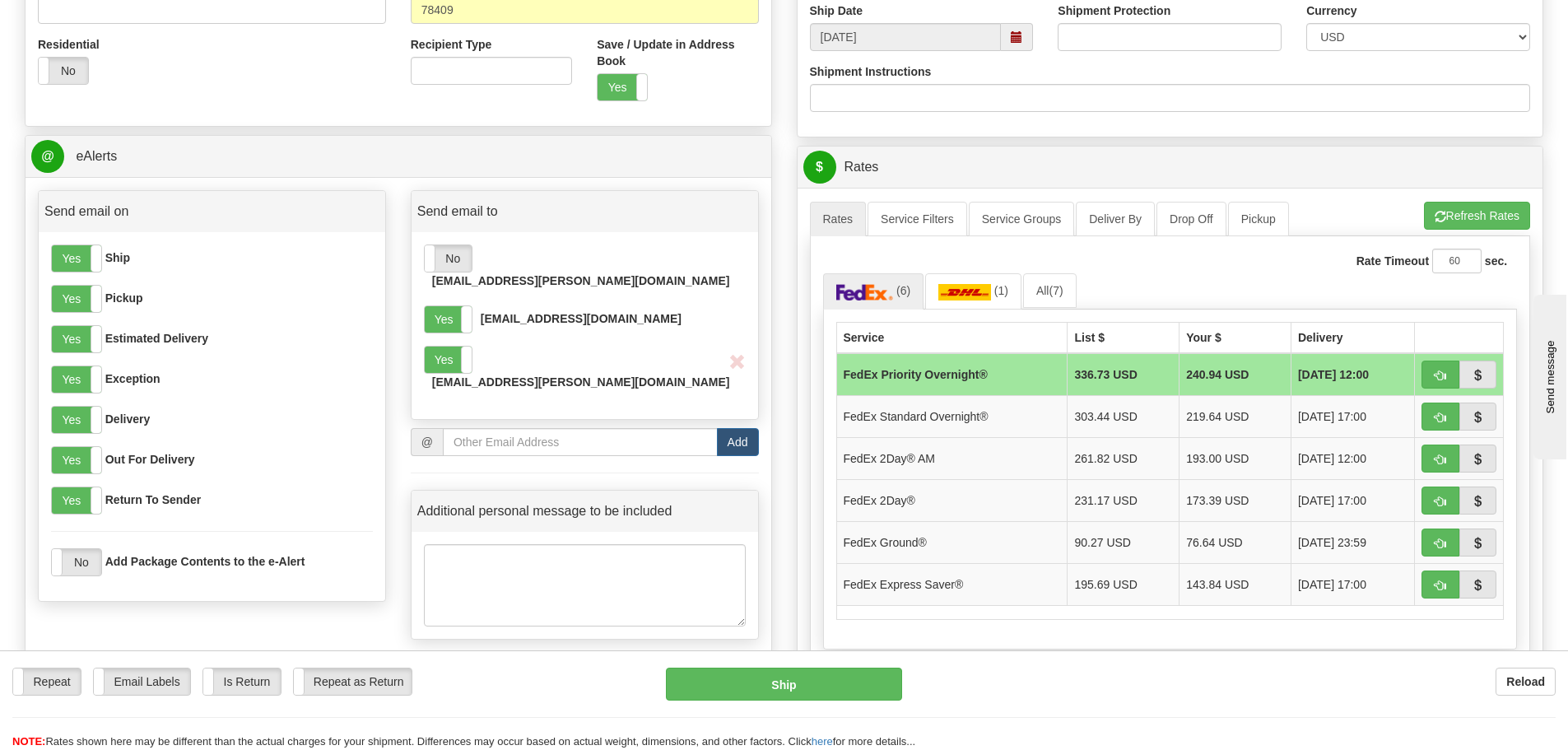
scroll to position [604, 0]
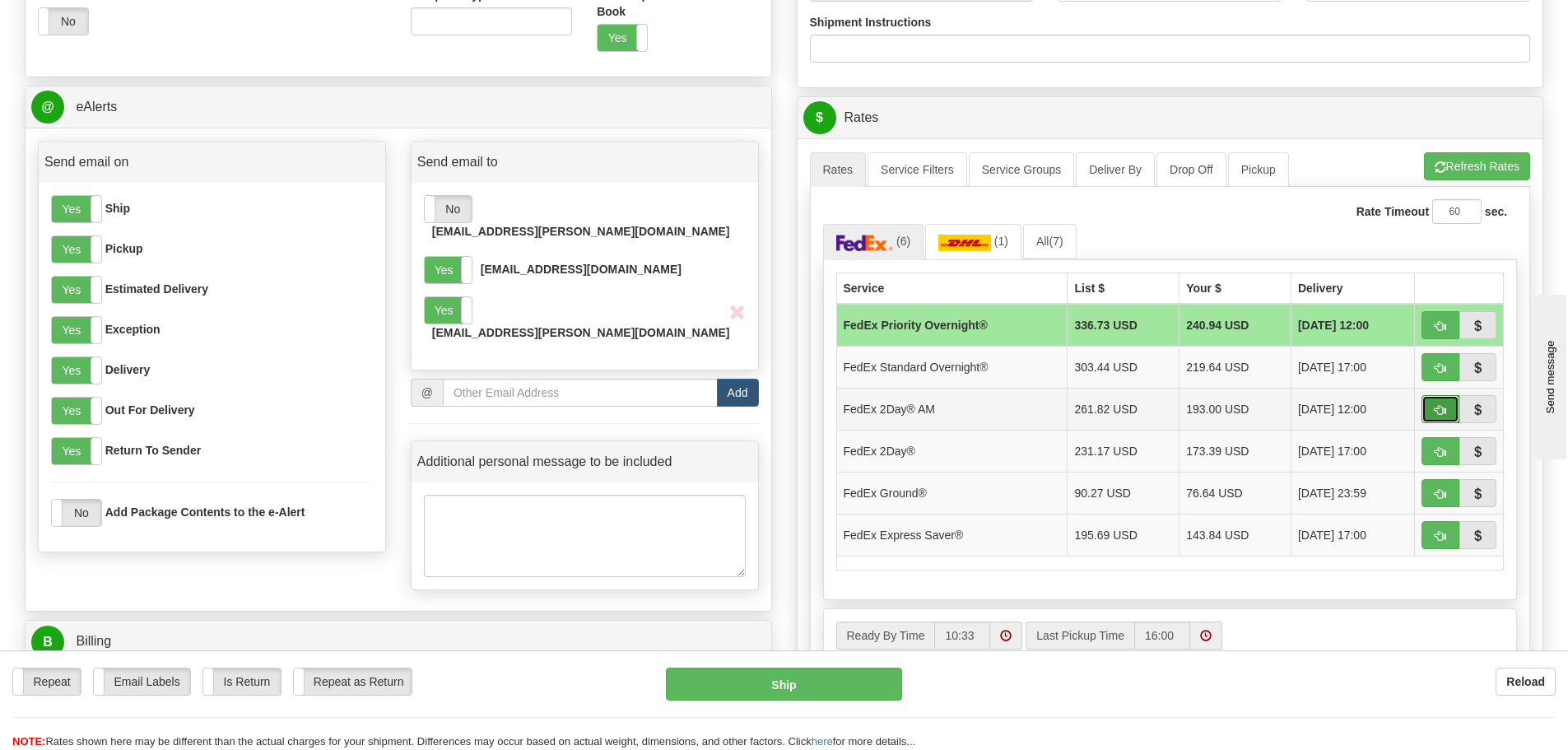
click at [1438, 409] on span "button" at bounding box center [1441, 410] width 12 height 11
type input "49"
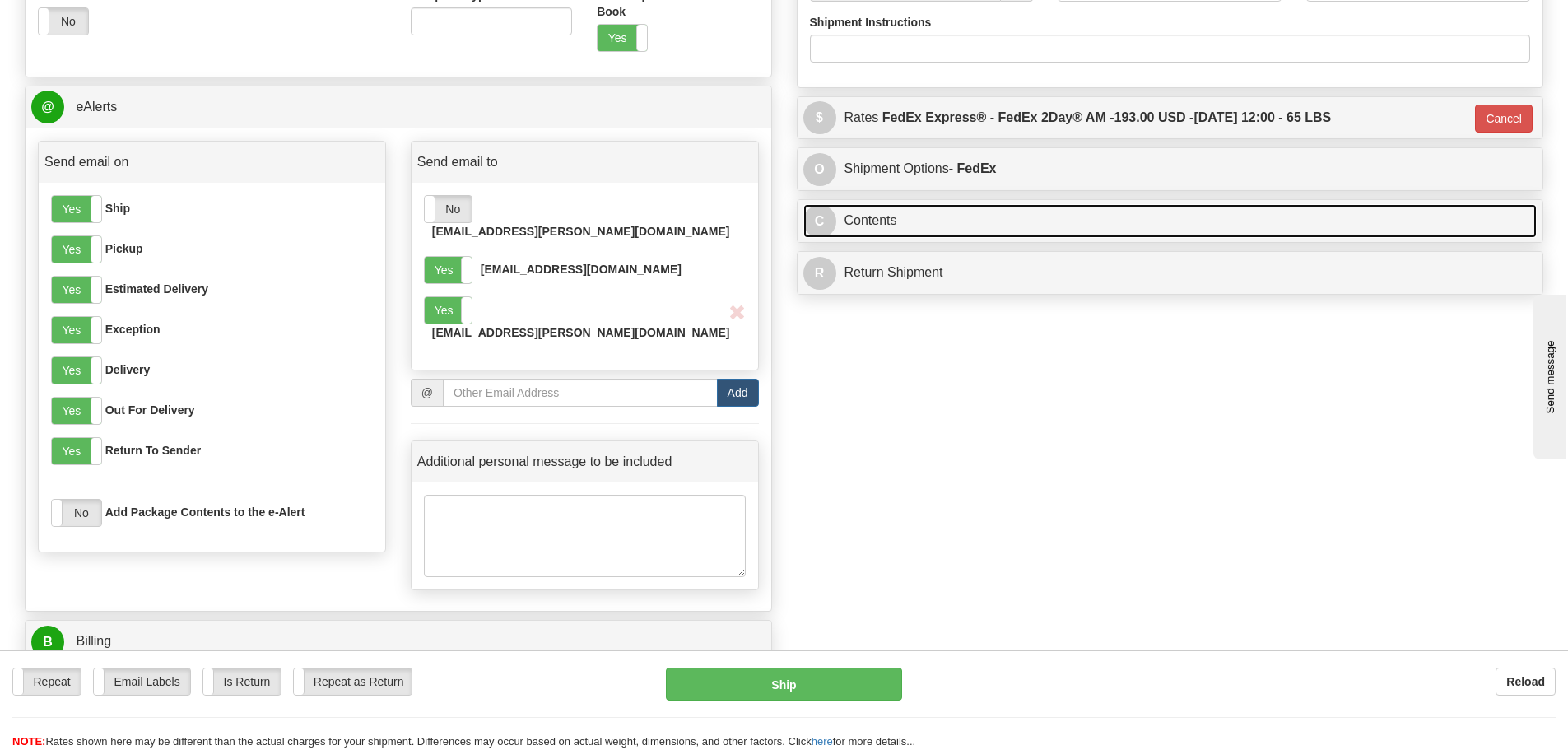
click at [1010, 225] on link "C Contents" at bounding box center [1170, 221] width 734 height 34
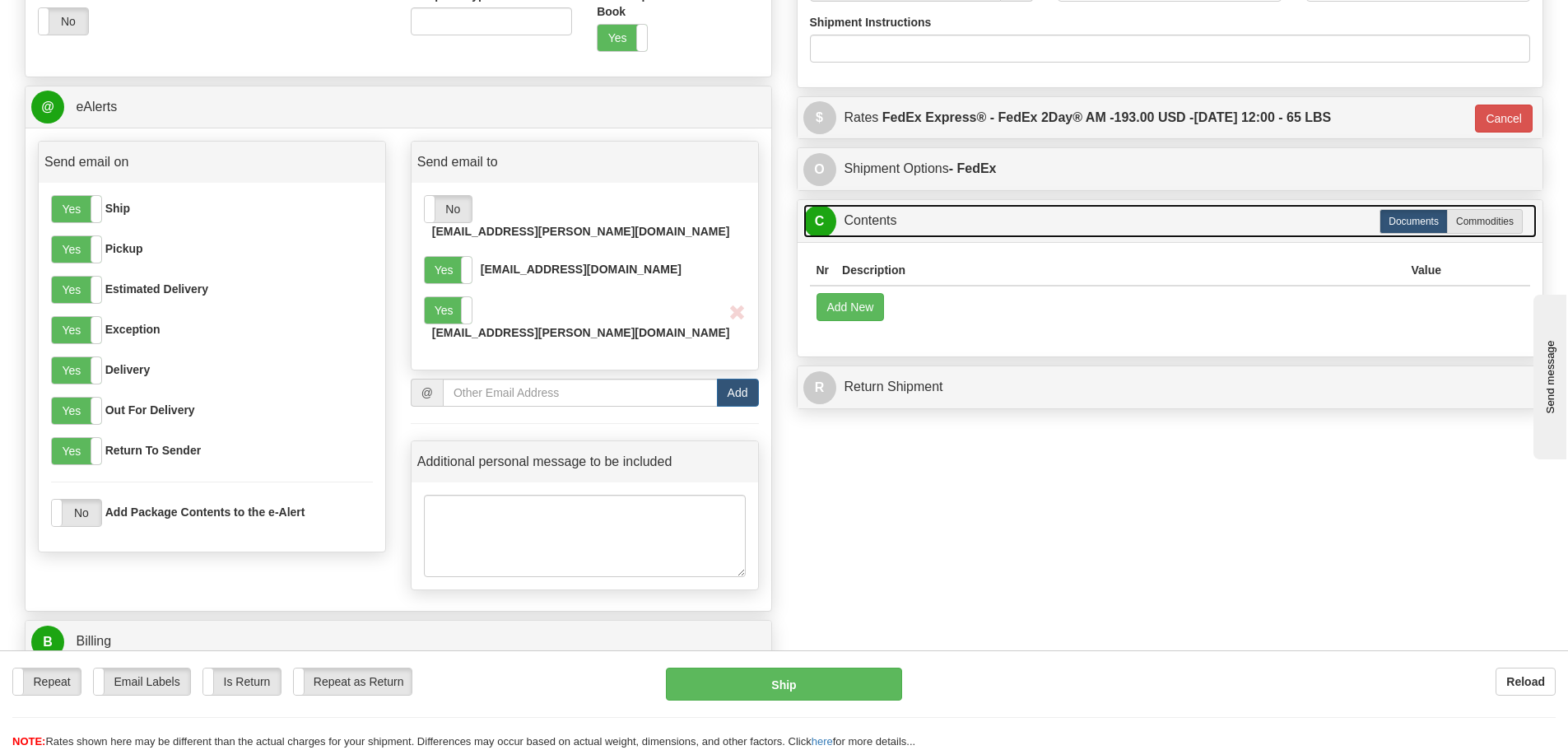
click at [1010, 225] on link "C Contents" at bounding box center [1170, 221] width 734 height 34
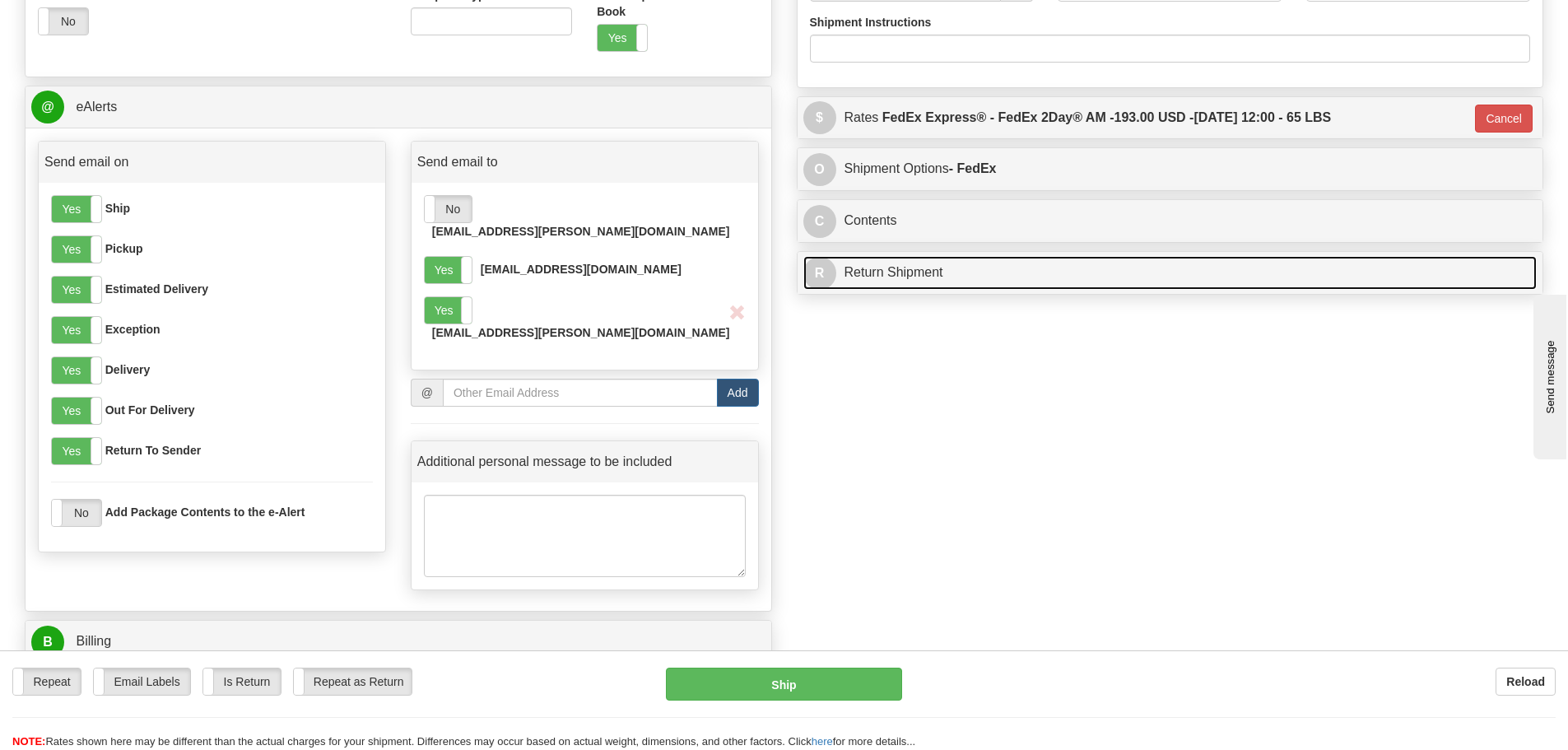
click at [980, 285] on link "R Return Shipment" at bounding box center [1170, 273] width 734 height 34
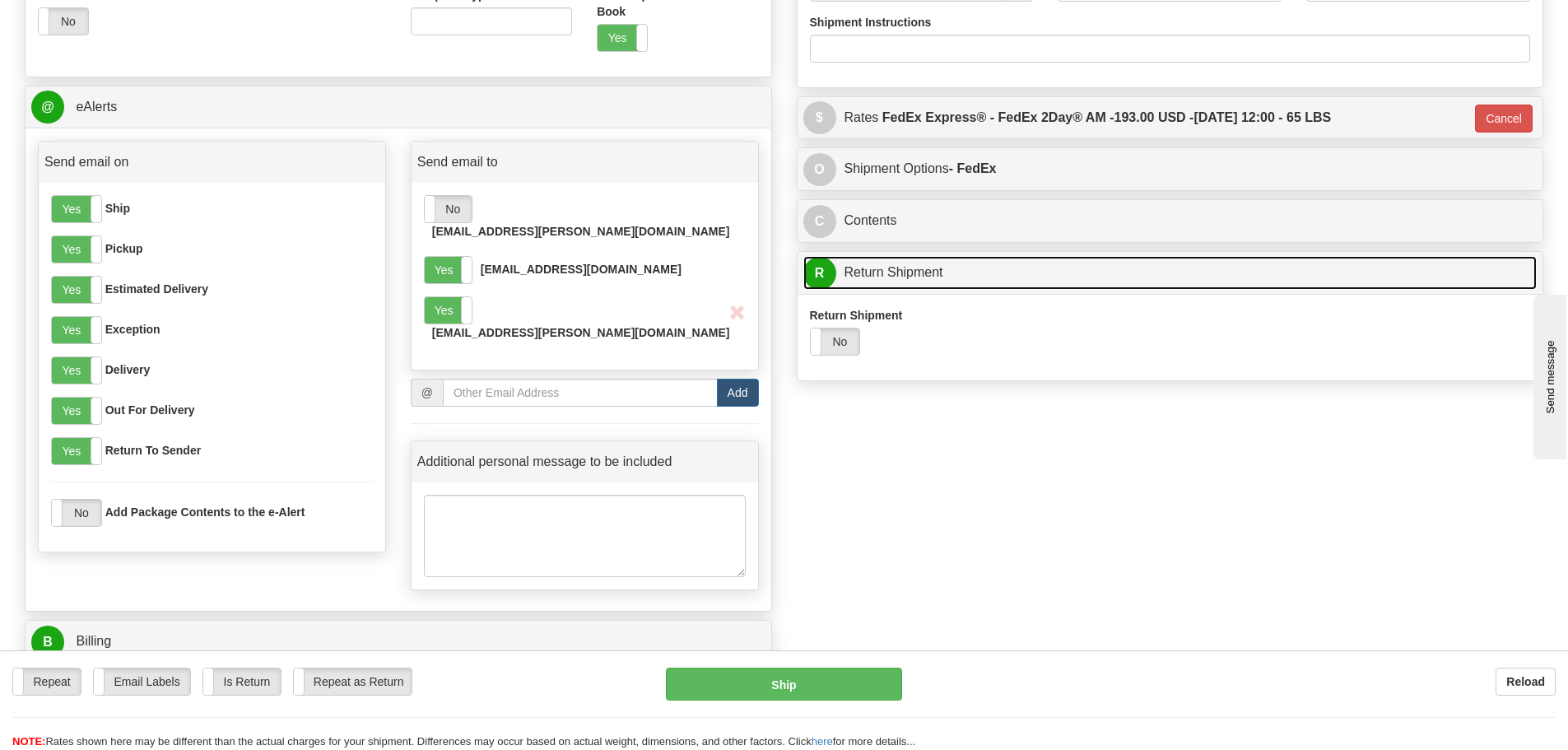
click at [980, 285] on link "R Return Shipment" at bounding box center [1170, 273] width 734 height 34
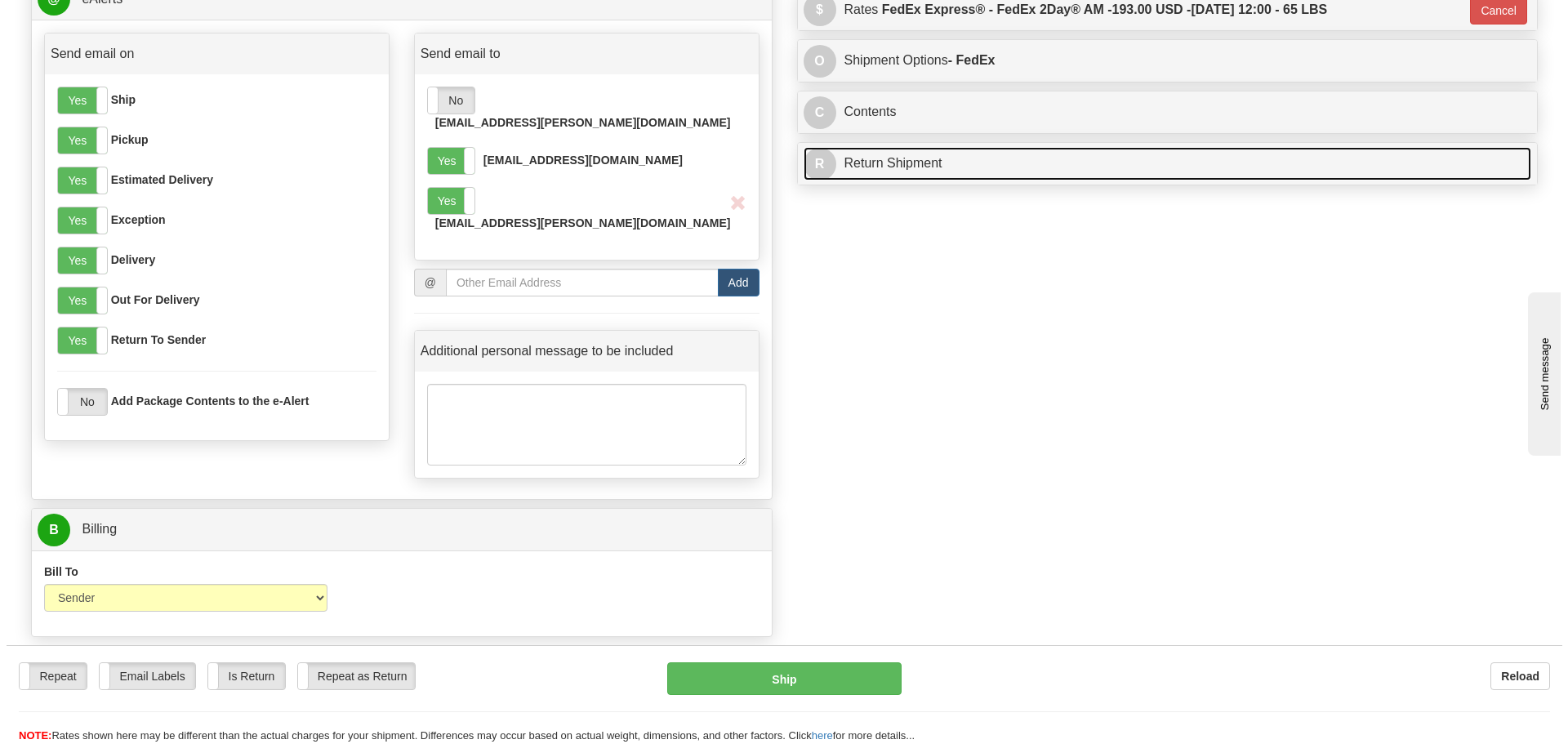
scroll to position [925, 0]
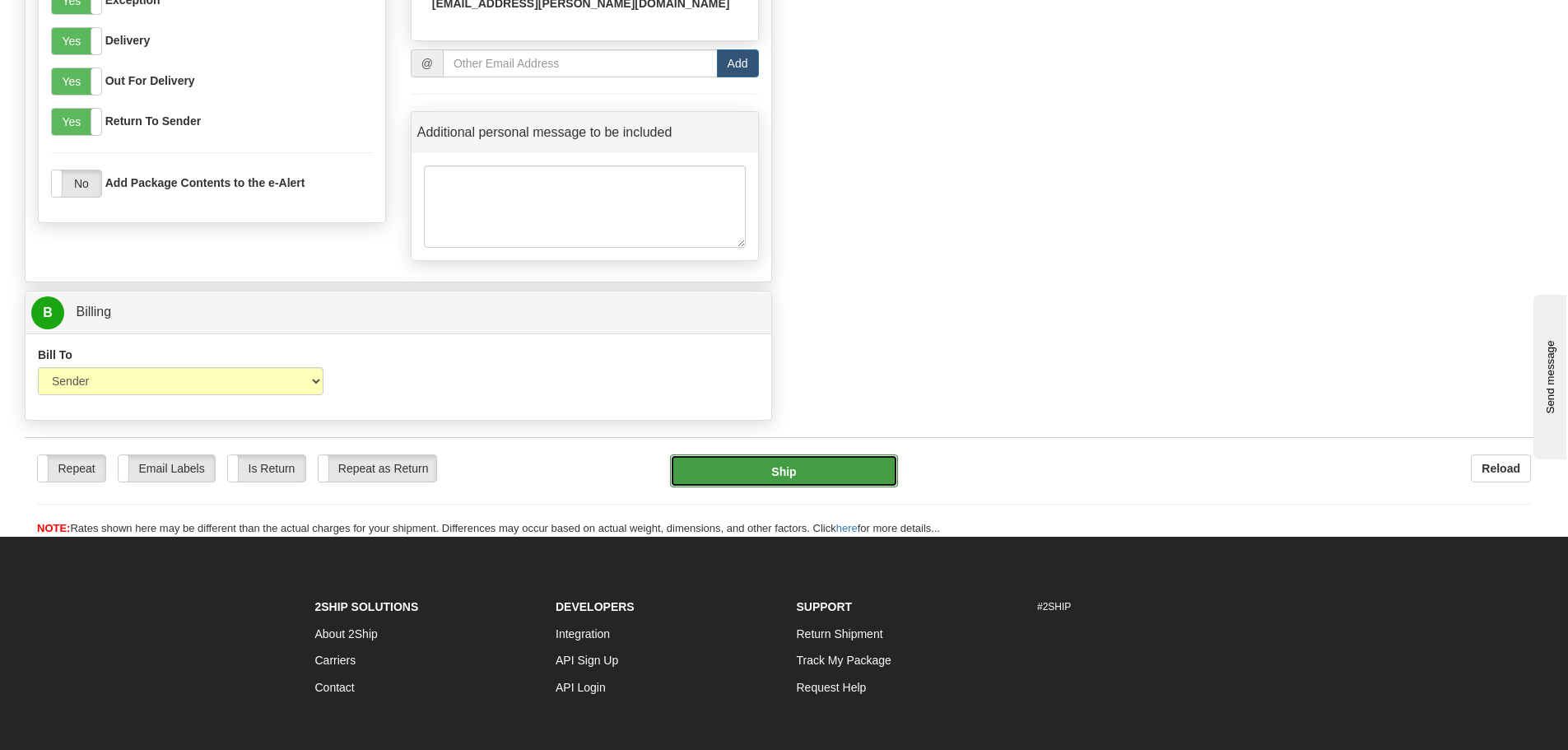
click at [830, 455] on button "Ship" at bounding box center [784, 471] width 228 height 33
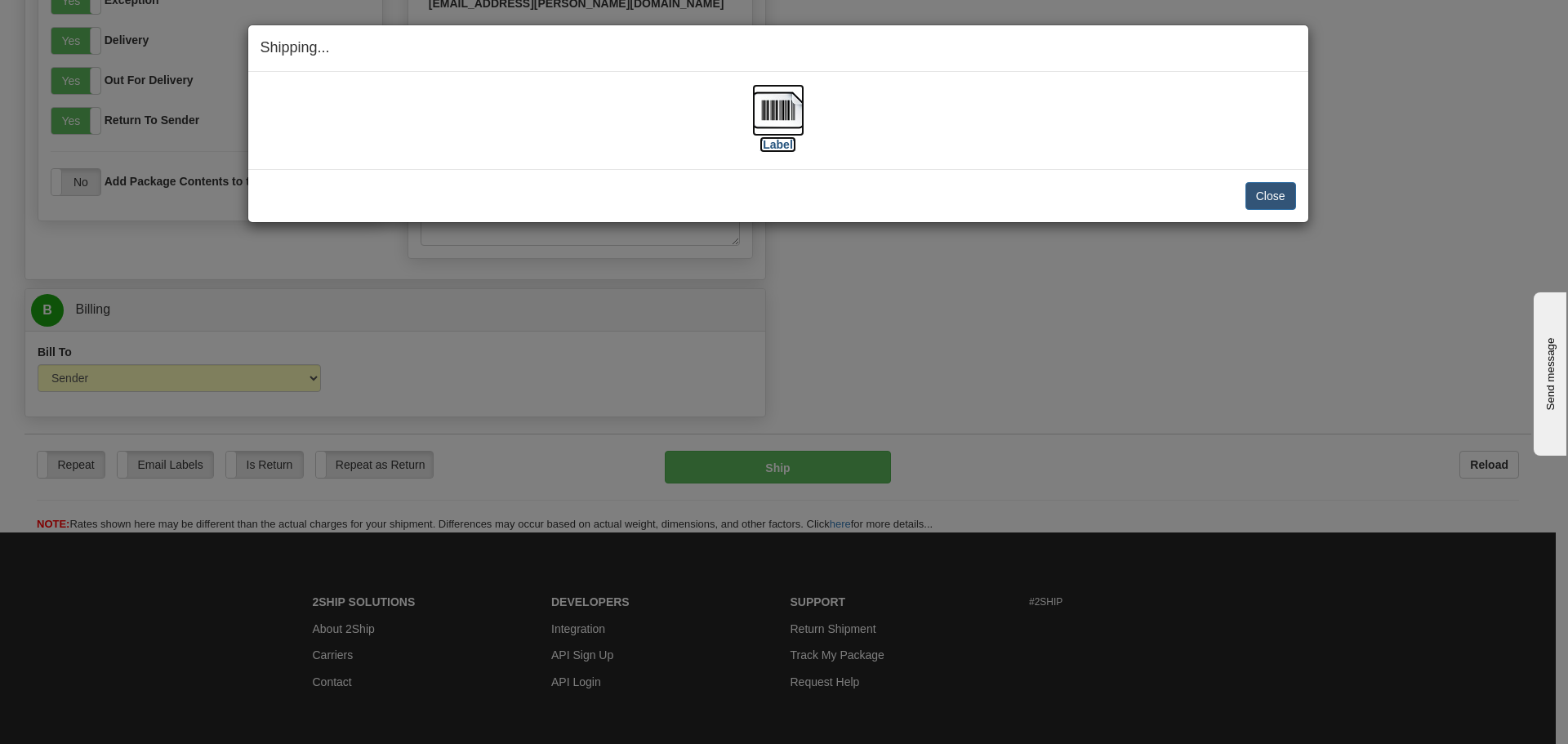
click at [786, 138] on label "[Label]" at bounding box center [778, 144] width 37 height 16
